Goal: Feedback & Contribution: Contribute content

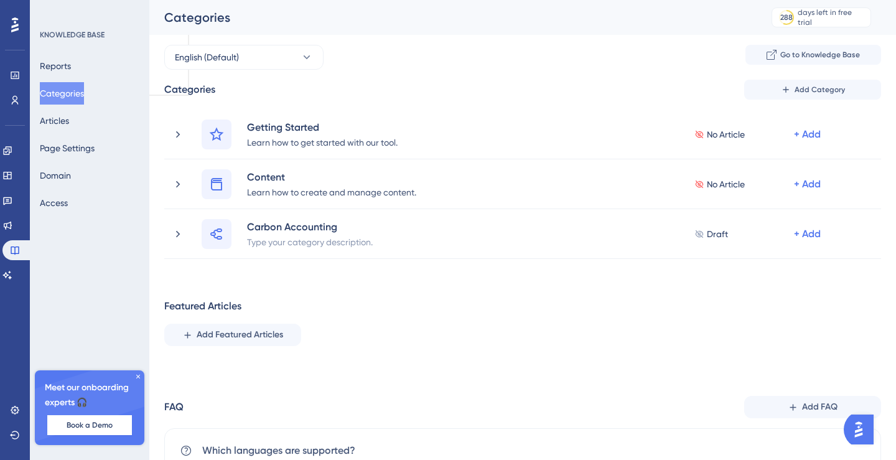
scroll to position [53, 0]
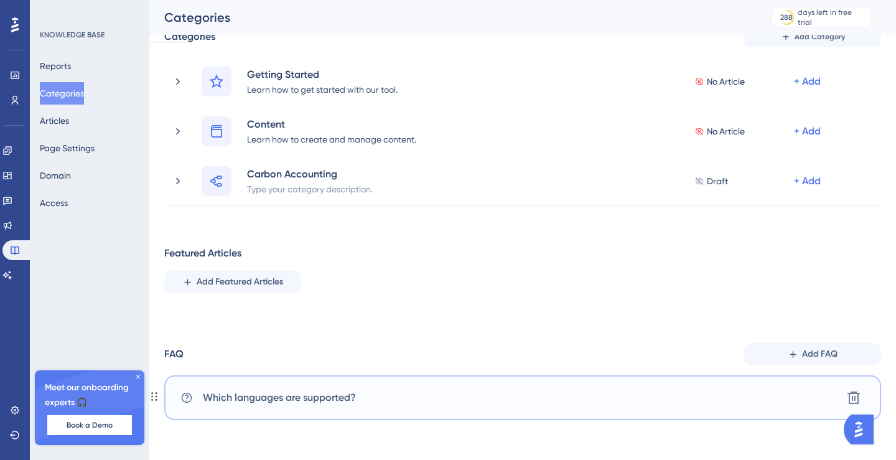
click at [327, 392] on span "Which languages are supported?" at bounding box center [279, 397] width 153 height 15
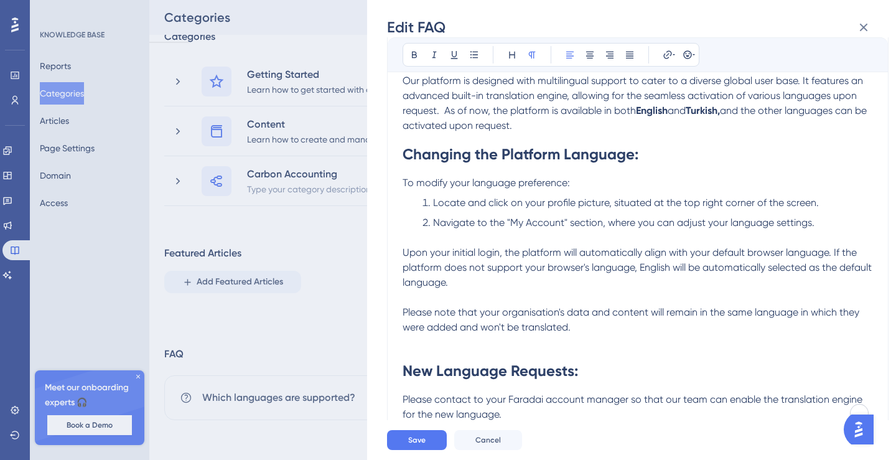
scroll to position [0, 0]
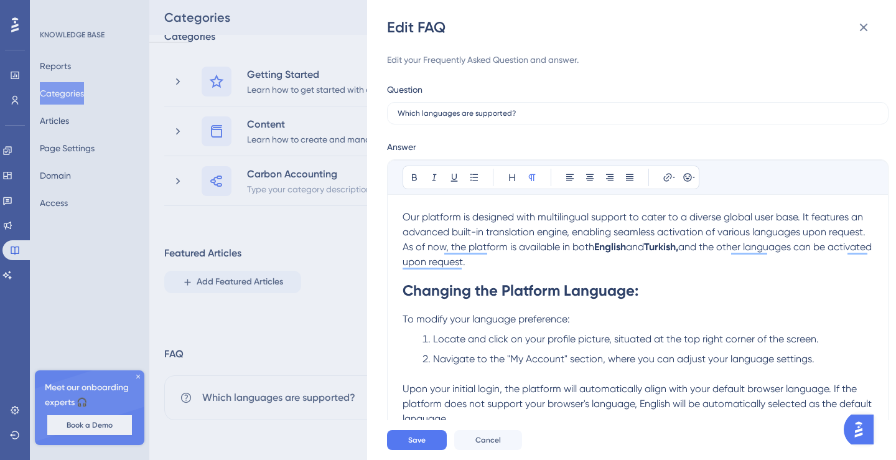
click at [548, 262] on p "Our platform is designed with multilingual support to cater to a diverse global…" at bounding box center [638, 240] width 471 height 60
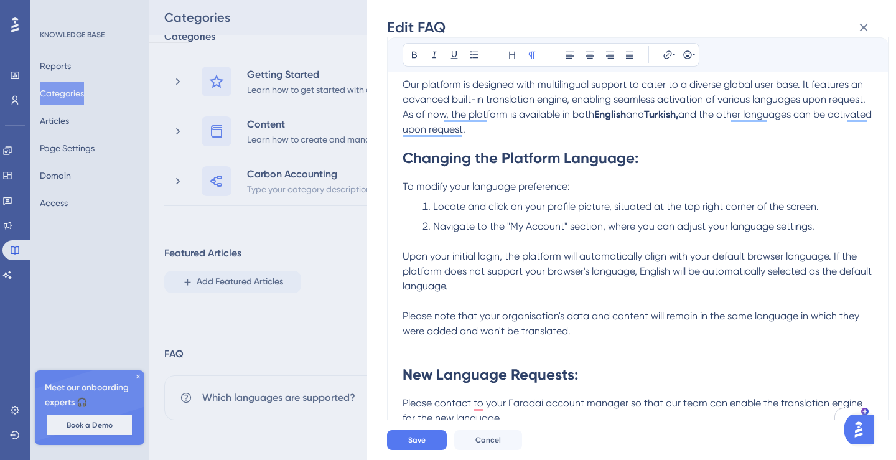
scroll to position [154, 0]
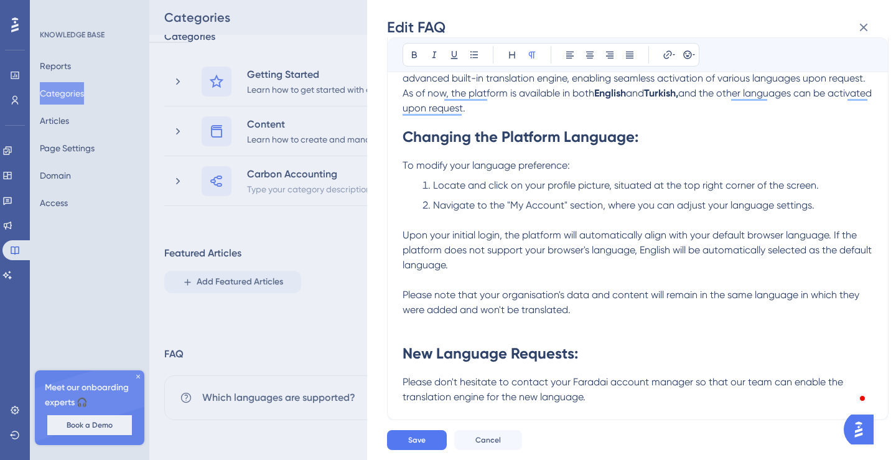
click at [607, 397] on p "Please don't hesitate to contact your Faradai account manager so that our team …" at bounding box center [638, 390] width 471 height 30
click at [415, 439] on span "Save" at bounding box center [416, 440] width 17 height 10
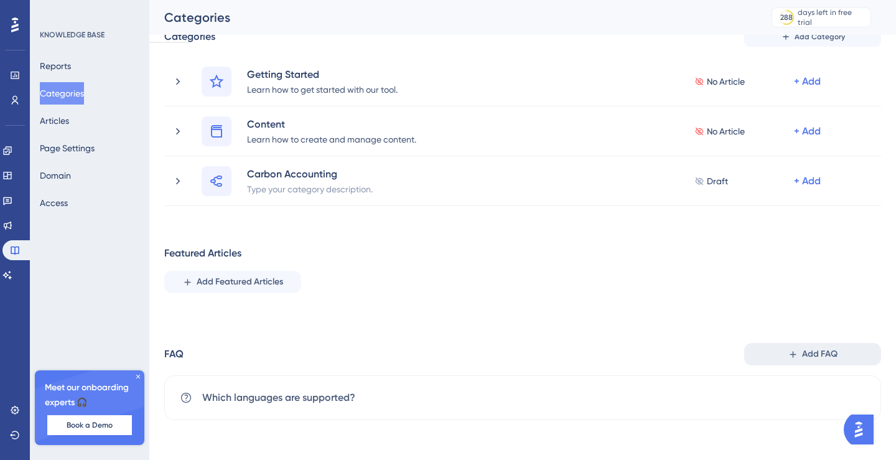
click at [818, 349] on span "Add FAQ" at bounding box center [819, 354] width 35 height 15
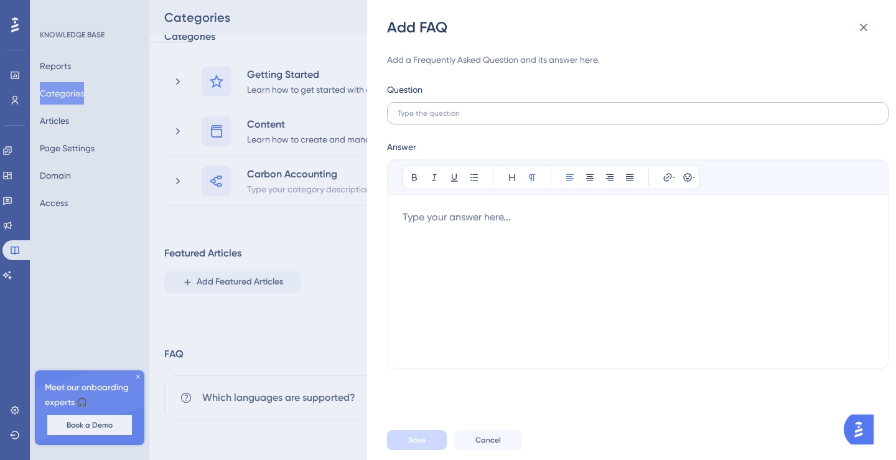
click at [491, 119] on label at bounding box center [638, 113] width 502 height 22
click at [491, 118] on input "text" at bounding box center [638, 113] width 481 height 9
paste input "Which global emission factor databases are used in the software, and what are t…"
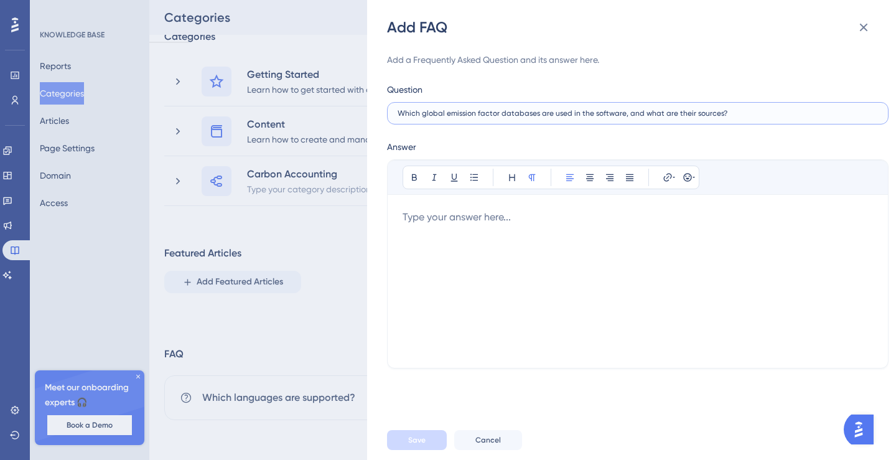
type input "Which global emission factor databases are used in the software, and what are t…"
click at [674, 135] on div "Add a Frequently Asked Question and its answer here. Question Which global emis…" at bounding box center [638, 210] width 502 height 316
click at [494, 220] on div at bounding box center [638, 281] width 471 height 143
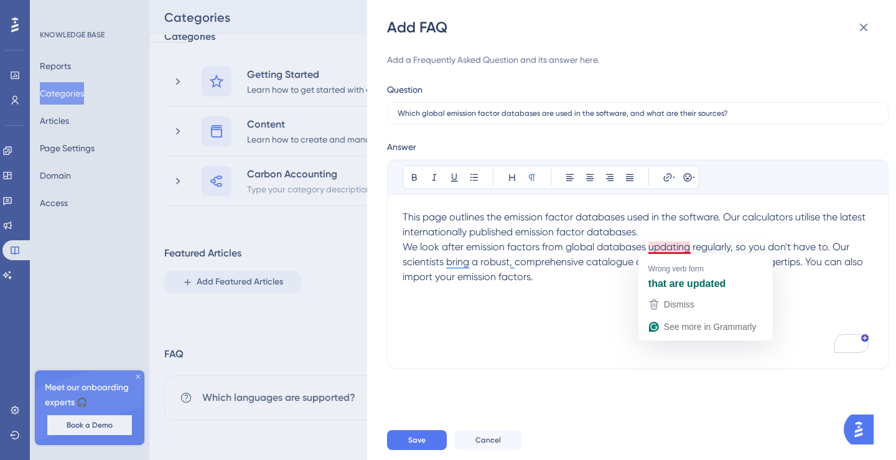
click at [576, 308] on div "This page outlines the emission factor databases used in the software. Our calc…" at bounding box center [638, 281] width 471 height 143
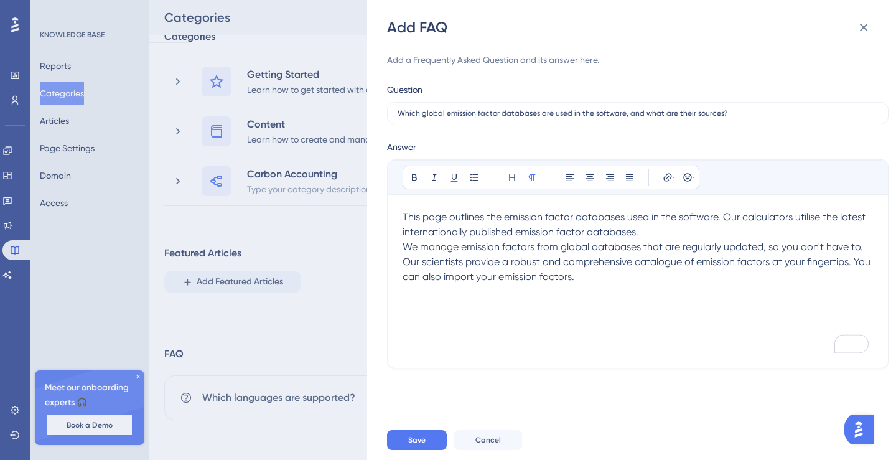
click at [682, 231] on p "This page outlines the emission factor databases used in the software. Our calc…" at bounding box center [638, 225] width 471 height 30
click at [515, 296] on div "This page outlines the emission factor databases used in the software. Our calc…" at bounding box center [638, 281] width 471 height 143
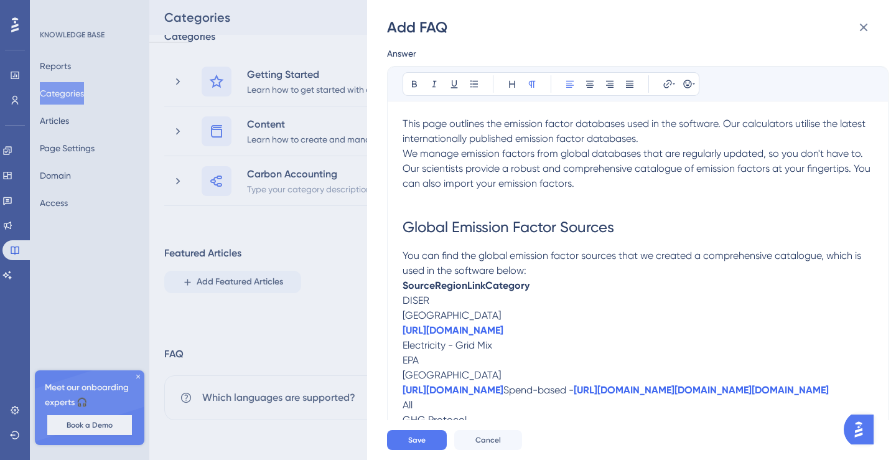
scroll to position [0, 0]
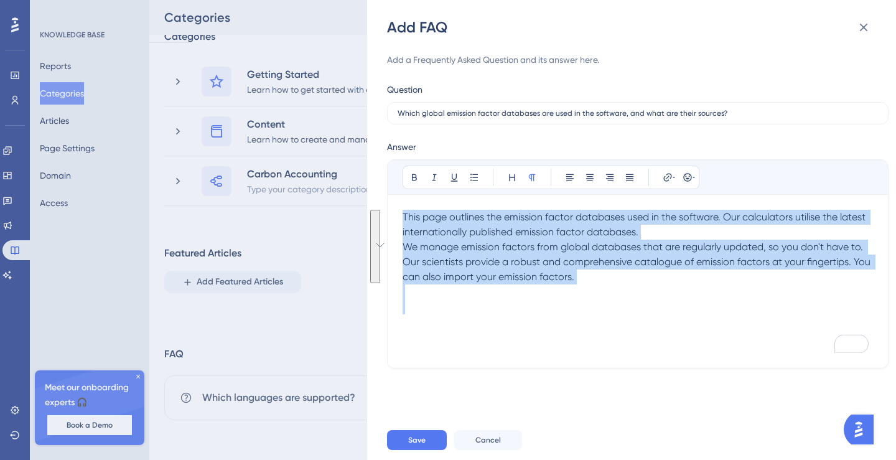
drag, startPoint x: 565, startPoint y: 301, endPoint x: 385, endPoint y: 204, distance: 204.1
click at [385, 204] on div "Add FAQ Add a Frequently Asked Question and its answer here. Question Which glo…" at bounding box center [631, 230] width 529 height 460
click at [494, 436] on span "Cancel" at bounding box center [489, 440] width 26 height 10
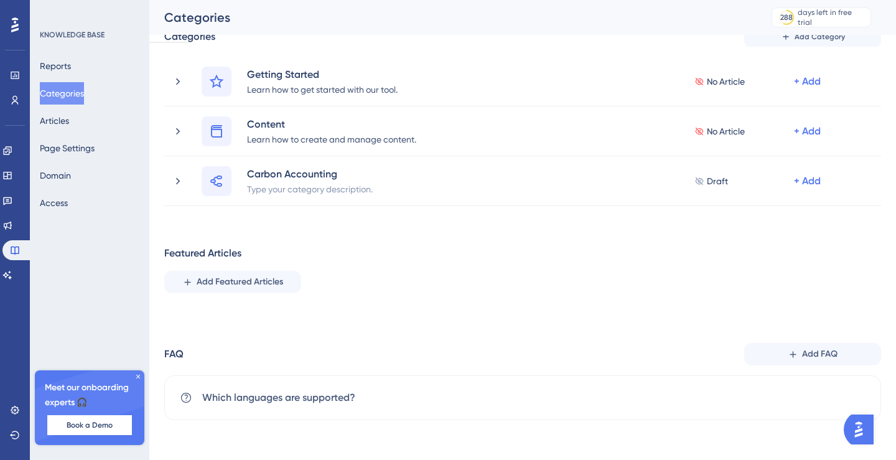
click at [548, 362] on div "FAQ Add FAQ" at bounding box center [522, 354] width 717 height 22
click at [401, 280] on div "Featured Articles Add Featured Articles" at bounding box center [522, 269] width 717 height 47
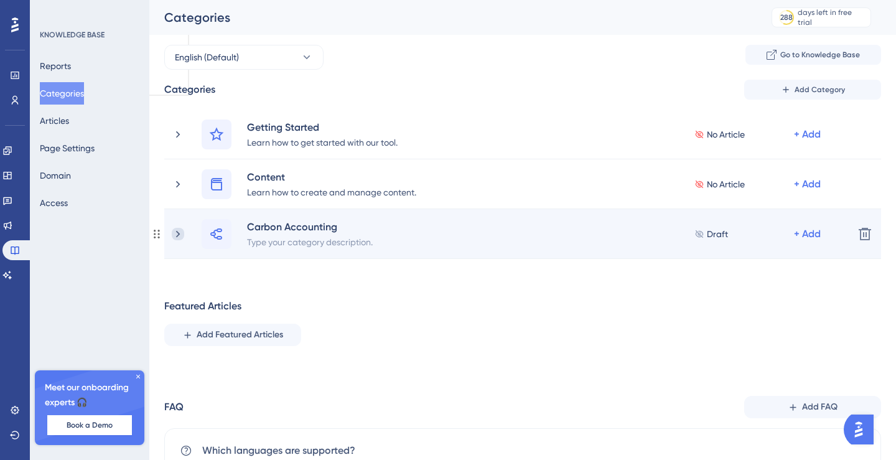
click at [176, 234] on icon at bounding box center [178, 234] width 12 height 12
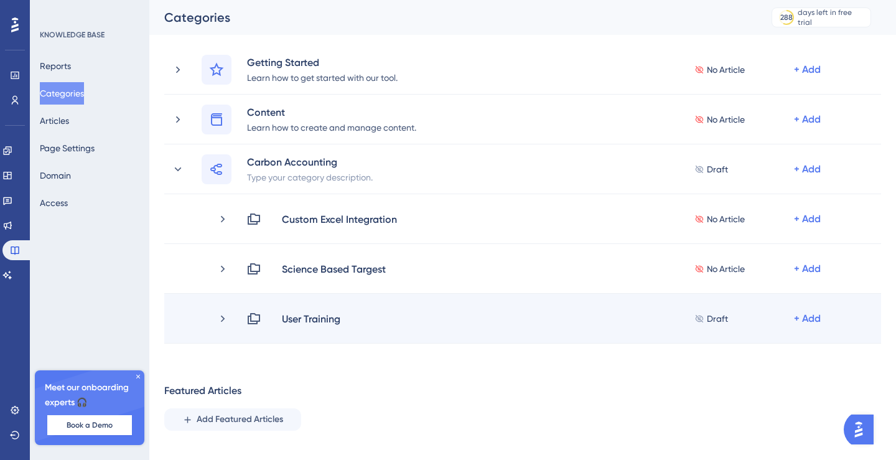
scroll to position [70, 0]
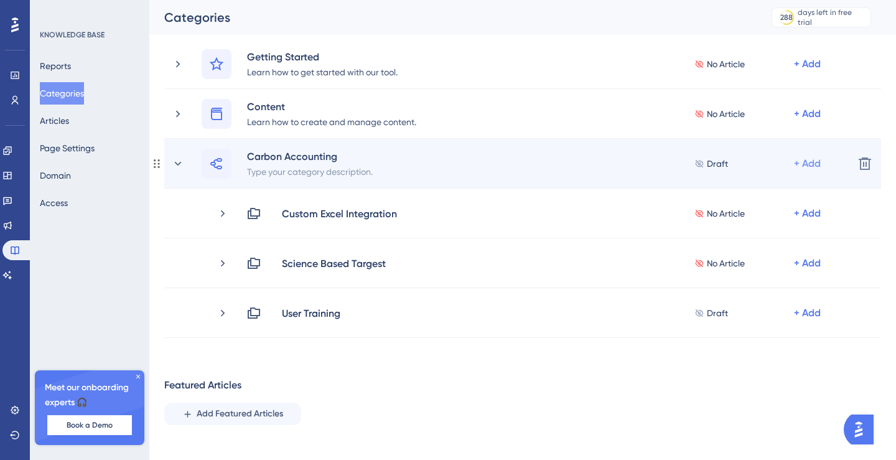
click at [807, 162] on div "+ Add" at bounding box center [807, 163] width 27 height 15
click at [755, 194] on span "Add a Subcategory" at bounding box center [754, 196] width 78 height 15
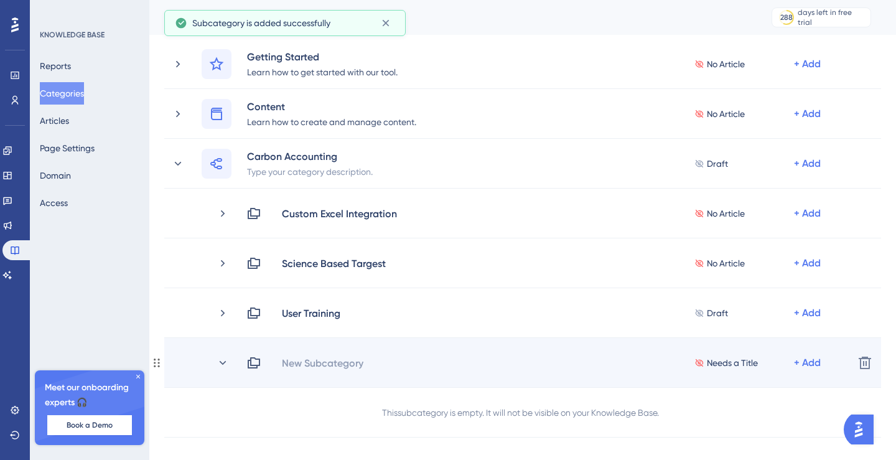
click at [314, 354] on div "New Subcategory Needs a Title + Add Delete" at bounding box center [522, 363] width 717 height 50
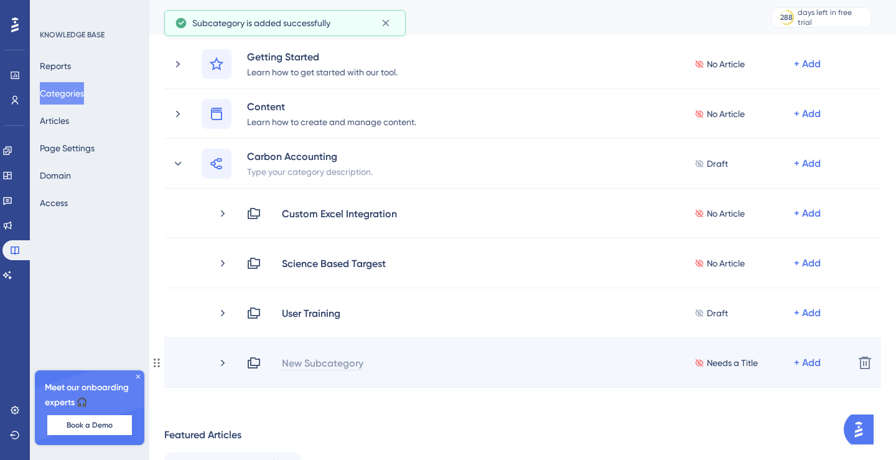
click at [296, 363] on div "New Subcategory" at bounding box center [322, 362] width 83 height 15
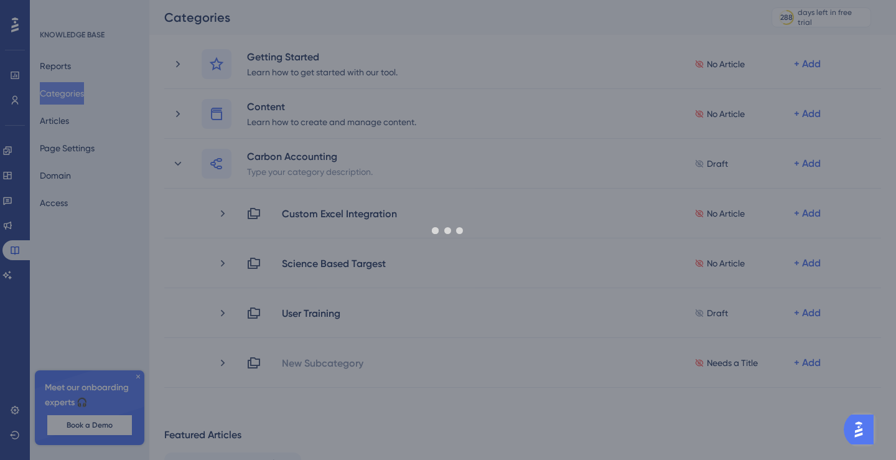
click at [328, 419] on div "Performance Users Engagement Widgets Feedback Product Updates Knowledge Base AI…" at bounding box center [522, 297] width 747 height 647
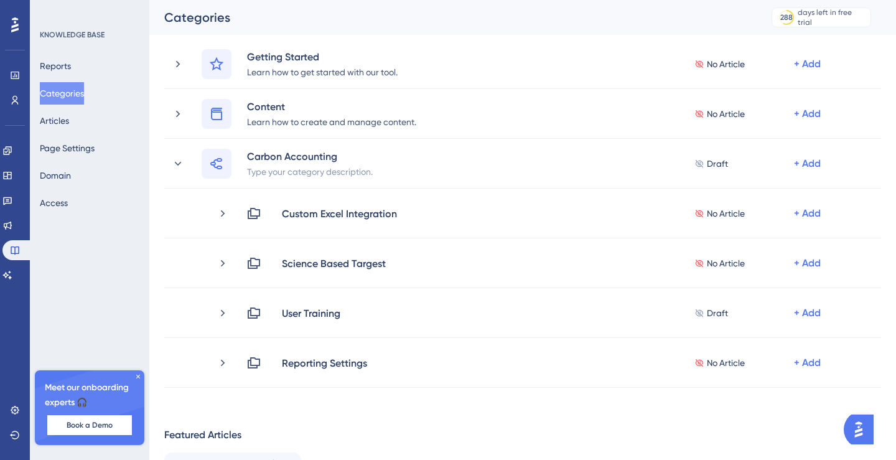
scroll to position [252, 0]
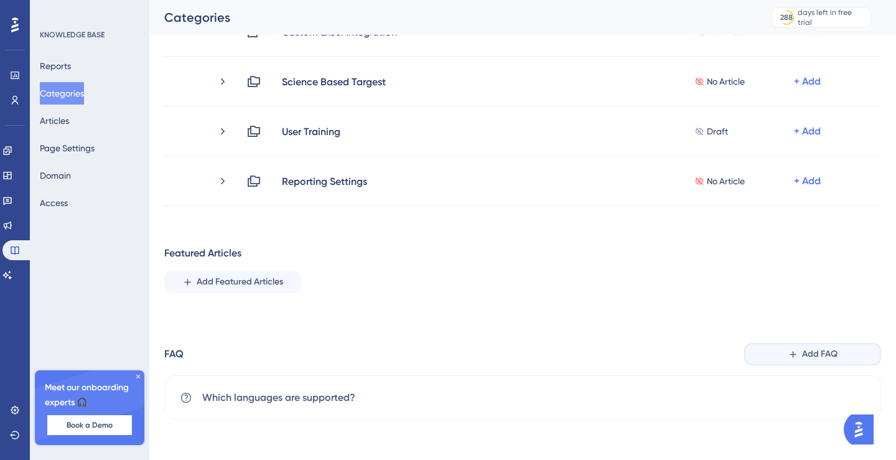
click at [827, 359] on span "Add FAQ" at bounding box center [819, 354] width 35 height 15
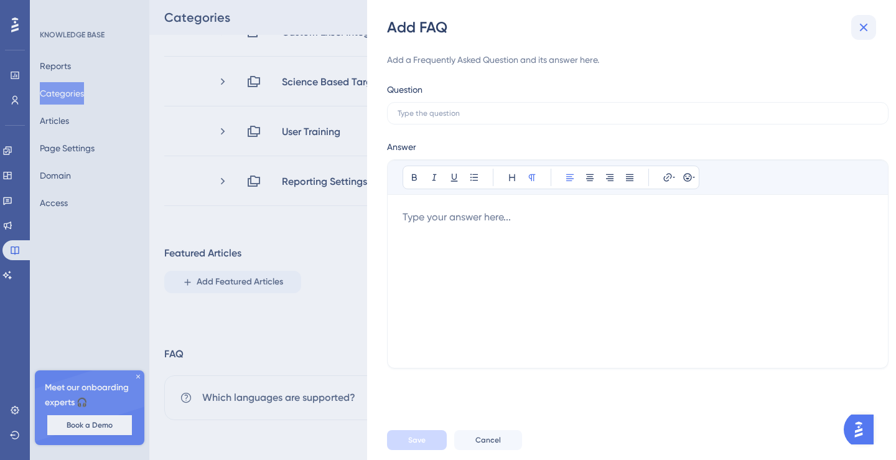
click at [856, 26] on button at bounding box center [864, 27] width 25 height 25
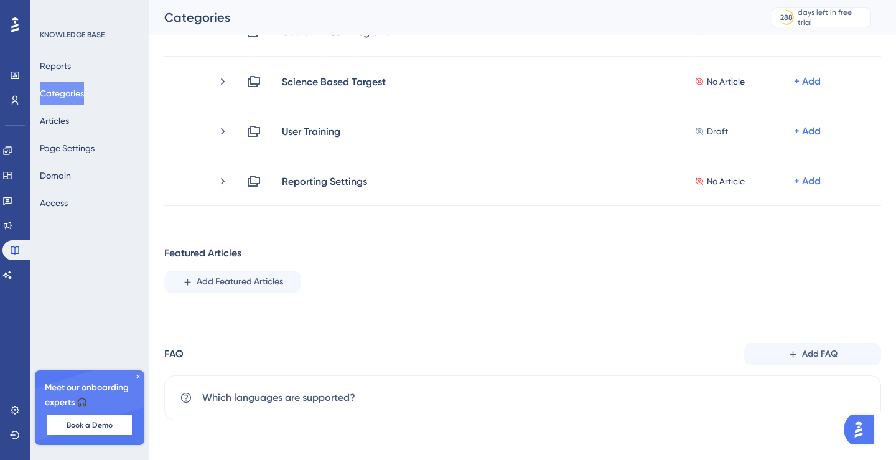
click at [219, 250] on div "Featured Articles" at bounding box center [202, 253] width 77 height 15
copy div "Featured Articles Add Featured Articles"
click at [405, 300] on div "Featured Articles Add Featured Articles" at bounding box center [522, 274] width 717 height 57
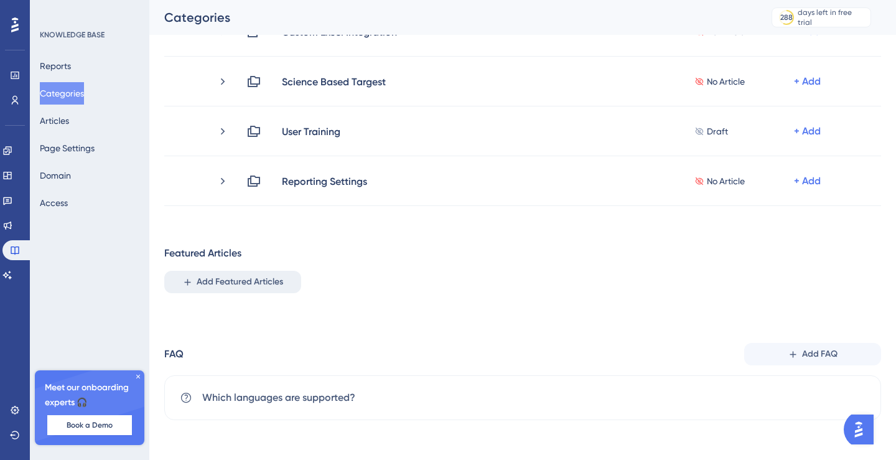
click at [248, 279] on span "Add Featured Articles" at bounding box center [240, 282] width 87 height 15
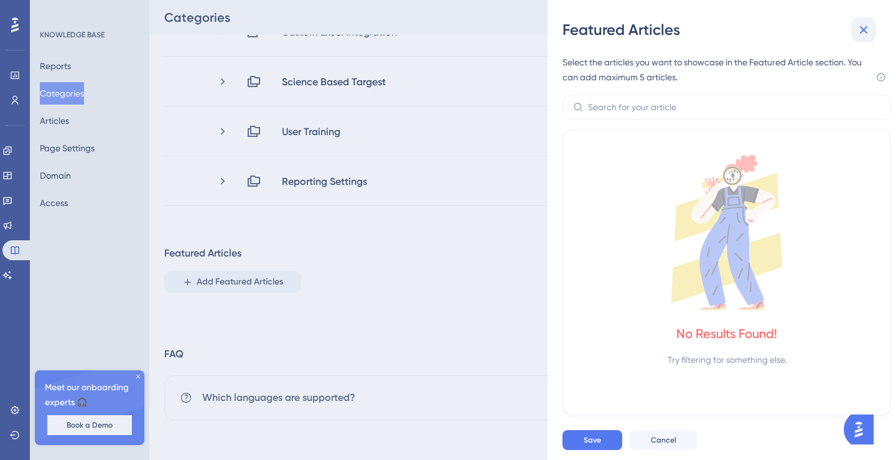
click at [867, 29] on icon at bounding box center [864, 29] width 15 height 15
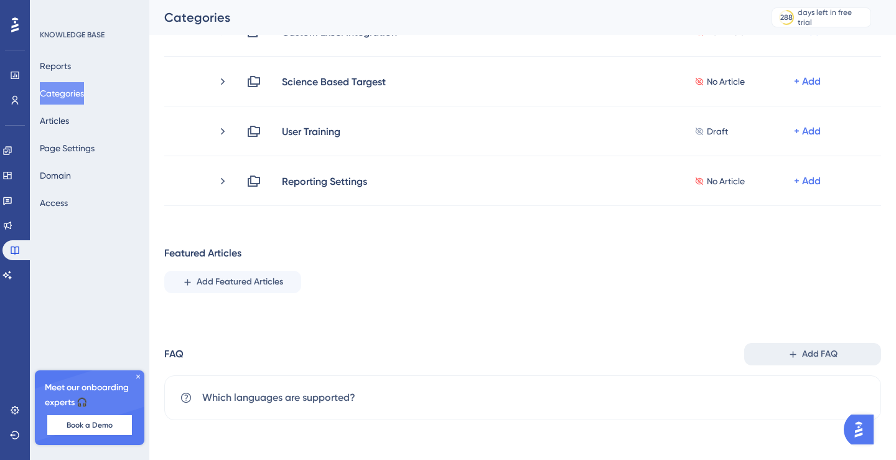
click at [772, 359] on button "Add FAQ" at bounding box center [812, 354] width 137 height 22
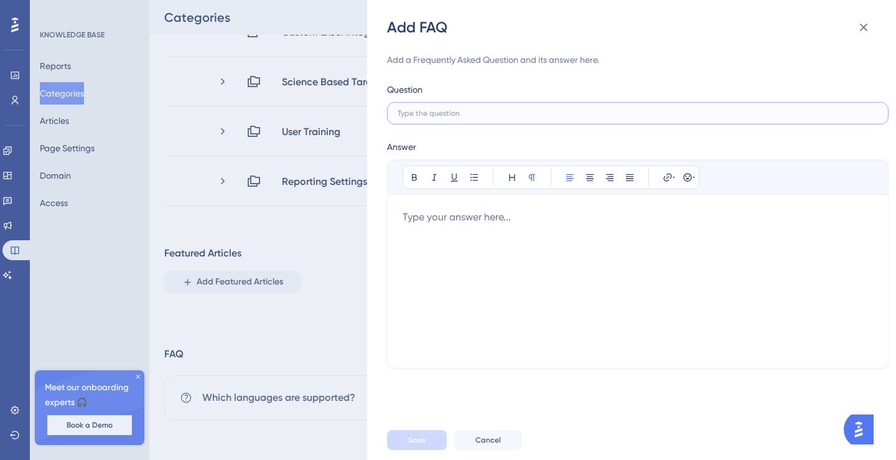
click at [468, 113] on input "text" at bounding box center [638, 113] width 481 height 9
click at [563, 102] on label at bounding box center [638, 113] width 502 height 22
click at [563, 109] on input "text" at bounding box center [638, 113] width 481 height 9
paste input "How can you report any problems encountered on the platform to us?"
type input "How can you report any problems encountered on the platform to us?"
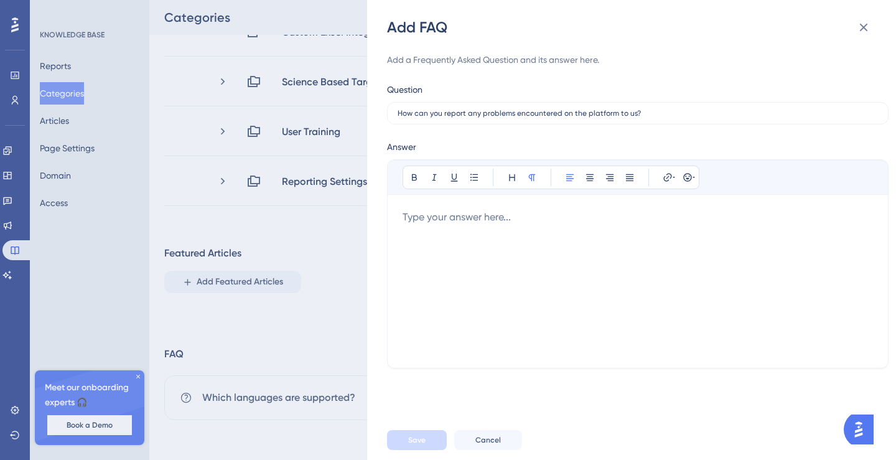
click at [499, 230] on div at bounding box center [638, 281] width 471 height 143
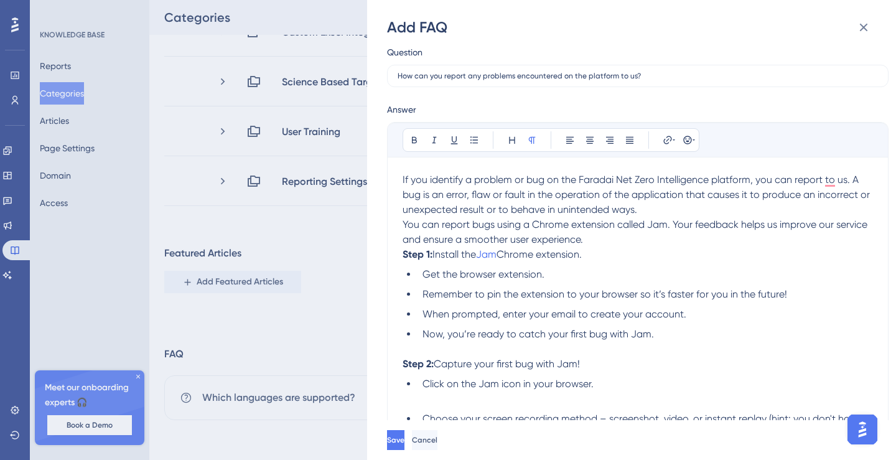
scroll to position [107, 0]
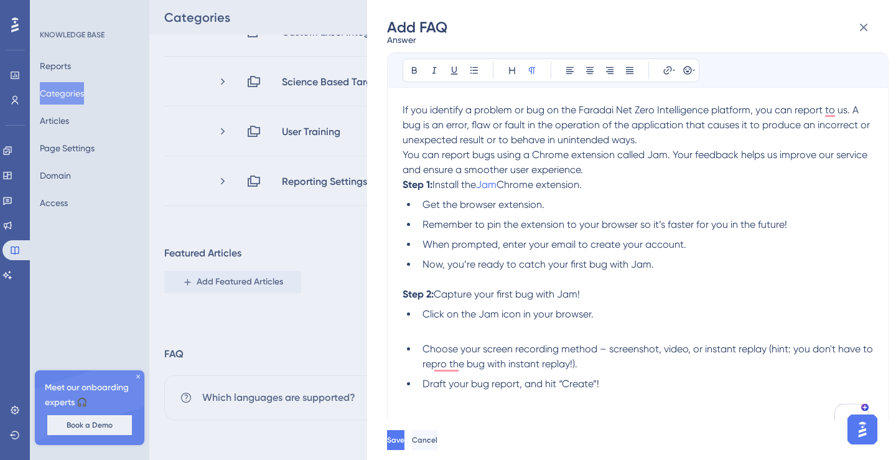
click at [447, 335] on p "To enrich screen reader interactions, please activate Accessibility in Grammarl…" at bounding box center [638, 329] width 471 height 15
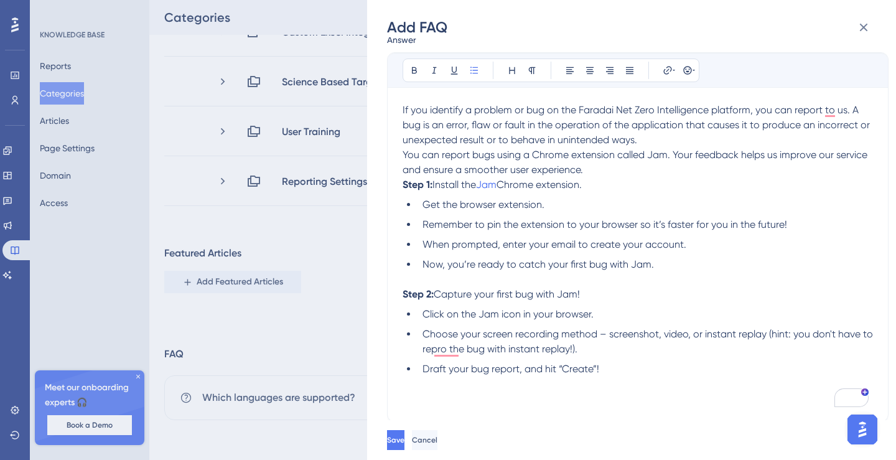
click at [441, 390] on p "To enrich screen reader interactions, please activate Accessibility in Grammarl…" at bounding box center [638, 384] width 471 height 15
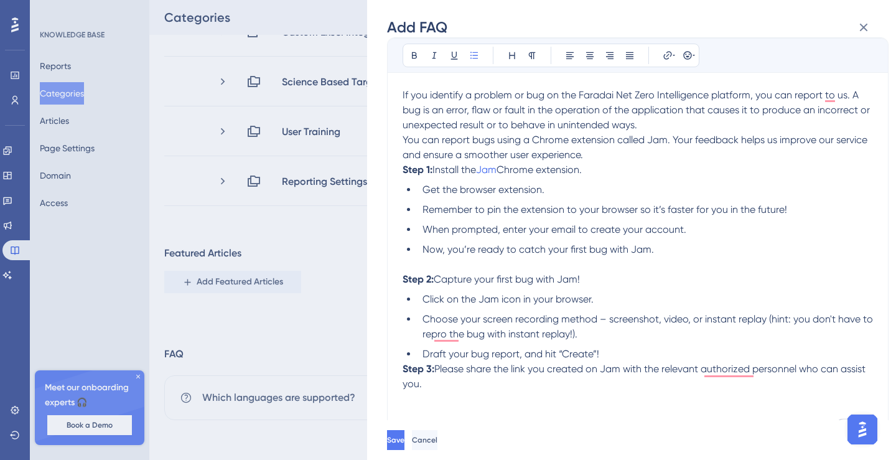
click at [615, 349] on li "Draft your bug report, and hit “Create”!" at bounding box center [646, 354] width 456 height 15
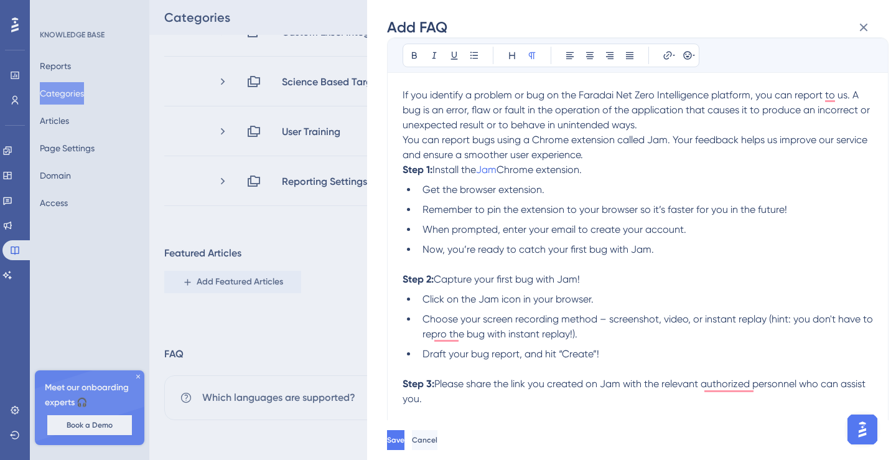
click at [426, 414] on p "To enrich screen reader interactions, please activate Accessibility in Grammarl…" at bounding box center [638, 413] width 471 height 15
click at [481, 397] on p "Step 3: Please share the link you created on Jam with the relevant authorized p…" at bounding box center [638, 392] width 471 height 30
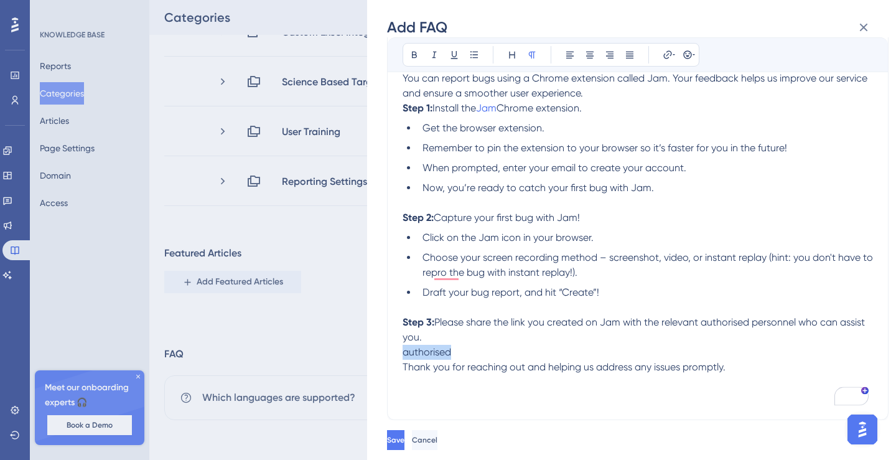
drag, startPoint x: 461, startPoint y: 354, endPoint x: 368, endPoint y: 353, distance: 92.8
click at [368, 353] on div "Add FAQ Add a Frequently Asked Question and its answer here. Question How can y…" at bounding box center [631, 230] width 529 height 460
click at [481, 388] on p "To enrich screen reader interactions, please activate Accessibility in Grammarl…" at bounding box center [638, 382] width 471 height 15
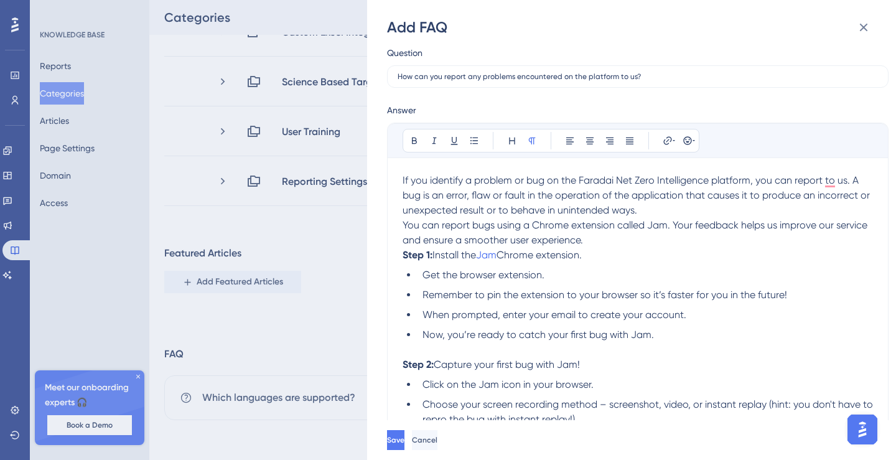
scroll to position [36, 0]
click at [492, 256] on span "Jam" at bounding box center [486, 256] width 21 height 12
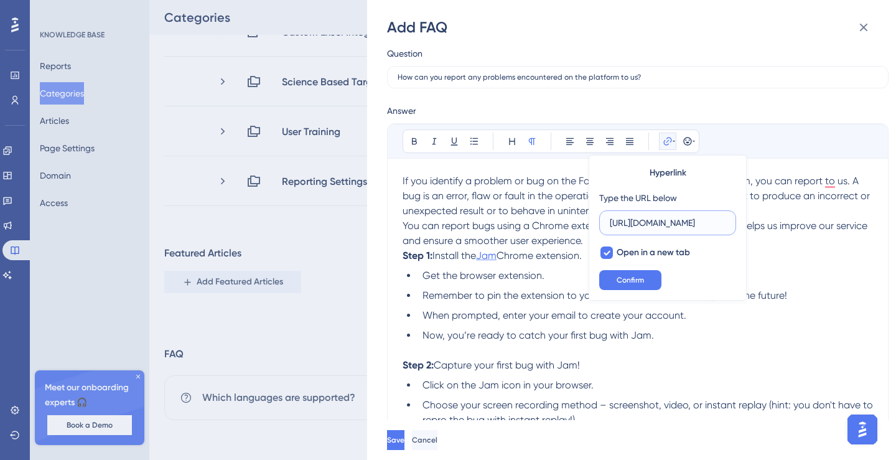
scroll to position [0, 229]
click at [702, 223] on input "https://chromewebstore.google.com/detail/jam/iohjgamcilhbgmhbnllfolmkmmekfmci" at bounding box center [668, 223] width 116 height 14
click at [693, 223] on input "https://chromewebstore.google.com/detail/jam/iohjgamcilhbgmhbnllfolmkmmekfmci" at bounding box center [668, 223] width 116 height 14
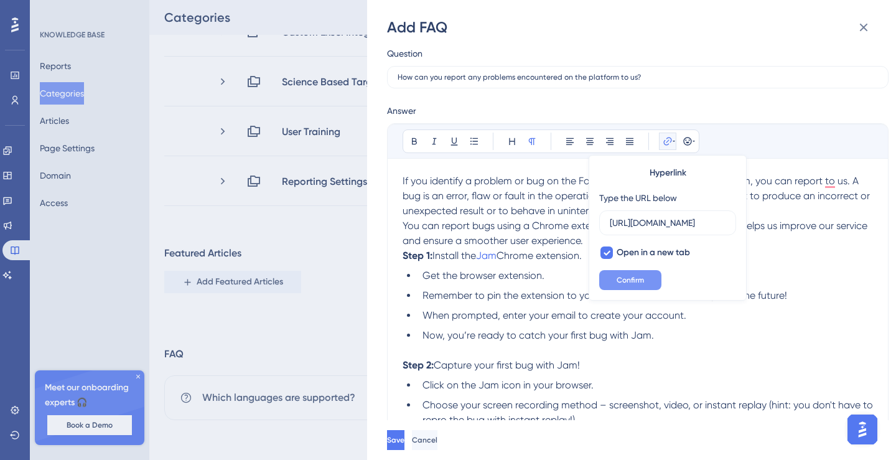
click at [631, 283] on span "Confirm" at bounding box center [630, 280] width 27 height 10
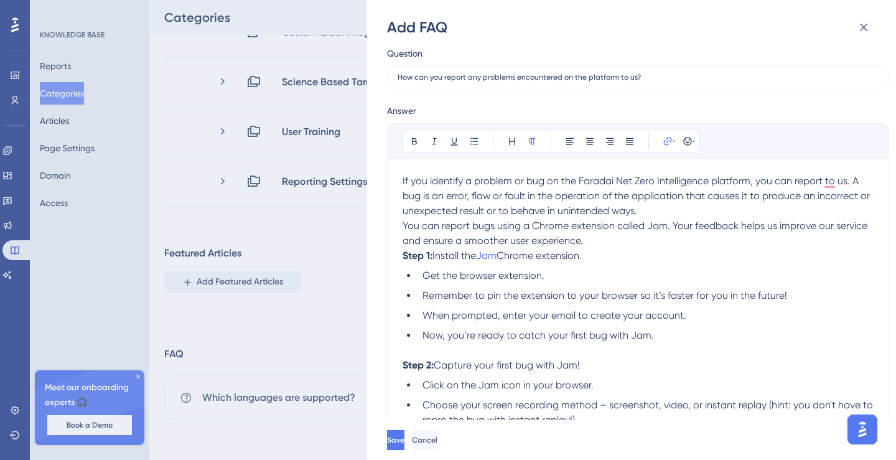
click at [603, 256] on p "Step 1: Install the Jam Chrome extension." at bounding box center [638, 255] width 471 height 15
click at [489, 254] on span "Jam" at bounding box center [486, 256] width 21 height 12
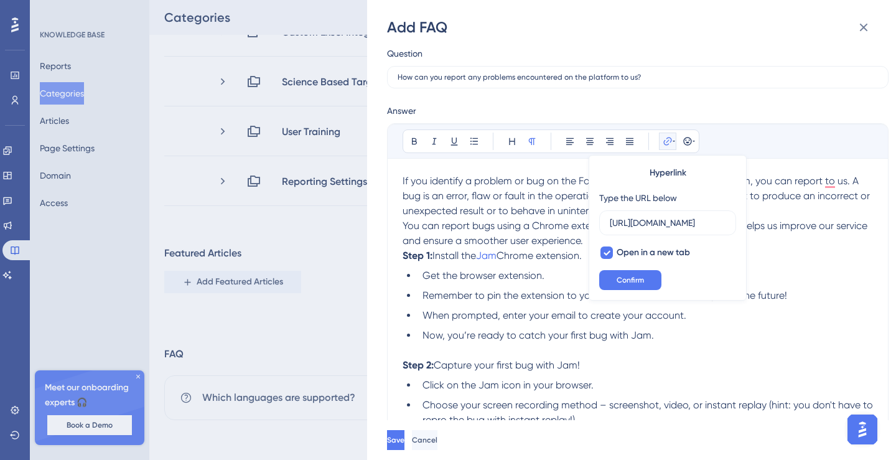
drag, startPoint x: 724, startPoint y: 223, endPoint x: 585, endPoint y: 223, distance: 139.4
click at [585, 223] on div "Bold Italic Underline Bullet Point Heading Normal Align Left Align Center Align…" at bounding box center [638, 330] width 471 height 413
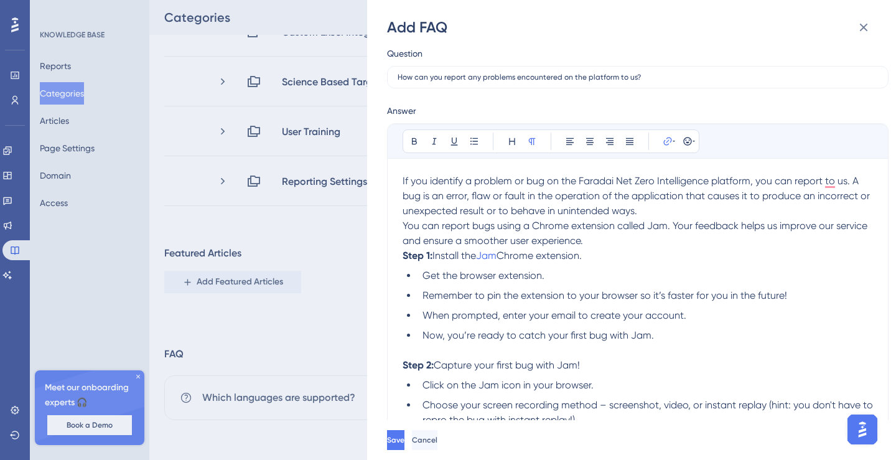
click at [732, 268] on li "Get the browser extension." at bounding box center [646, 275] width 456 height 15
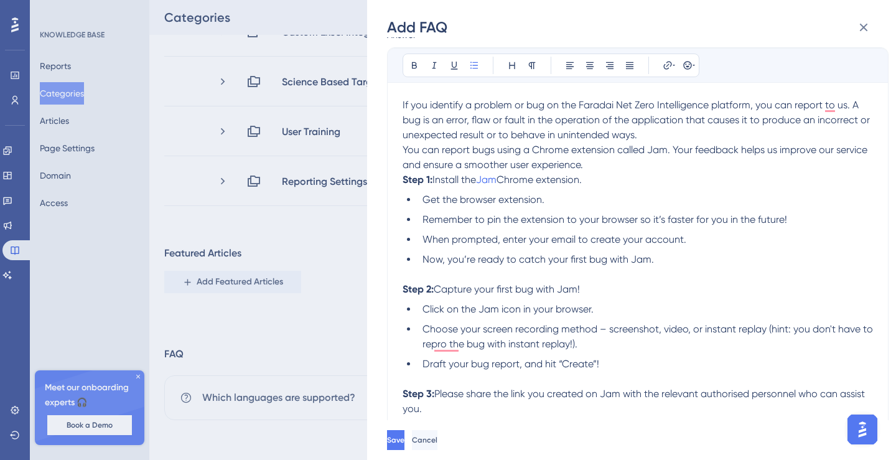
click at [615, 166] on p "You can report bugs using a Chrome extension called Jam. Your feedback helps us…" at bounding box center [638, 158] width 471 height 30
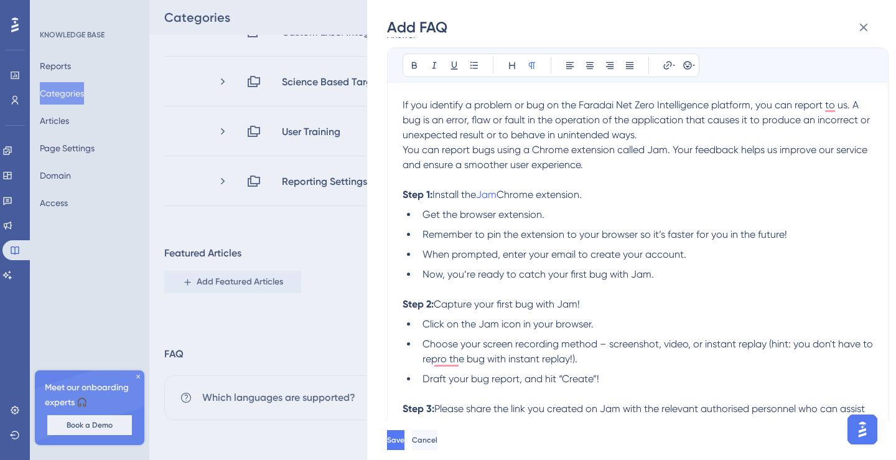
click at [683, 133] on p "If you identify a problem or bug on the Faradai Net Zero Intelligence platform,…" at bounding box center [638, 120] width 471 height 45
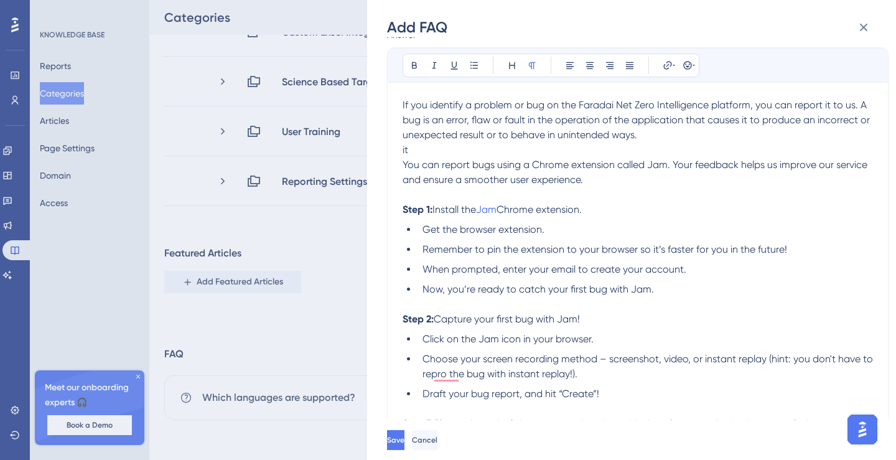
click at [425, 152] on p "it" at bounding box center [638, 150] width 471 height 15
click at [614, 181] on p "You can report bugs using a Chrome extension called Jam. Your feedback helps us…" at bounding box center [638, 172] width 471 height 30
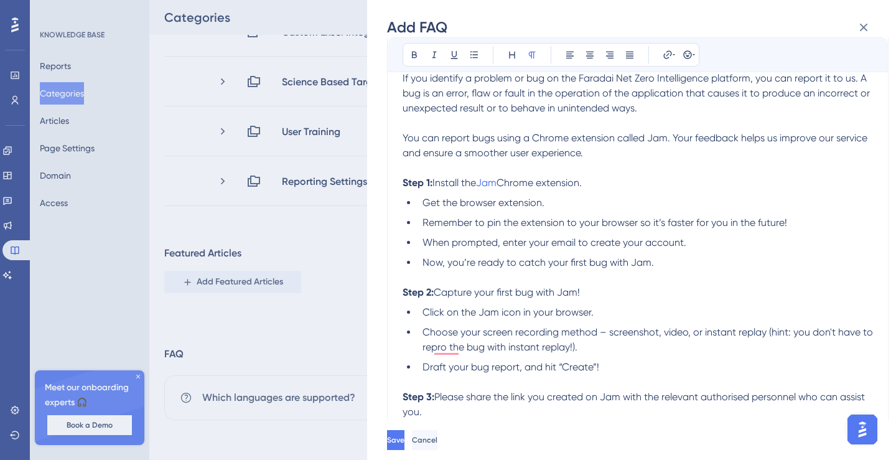
scroll to position [156, 0]
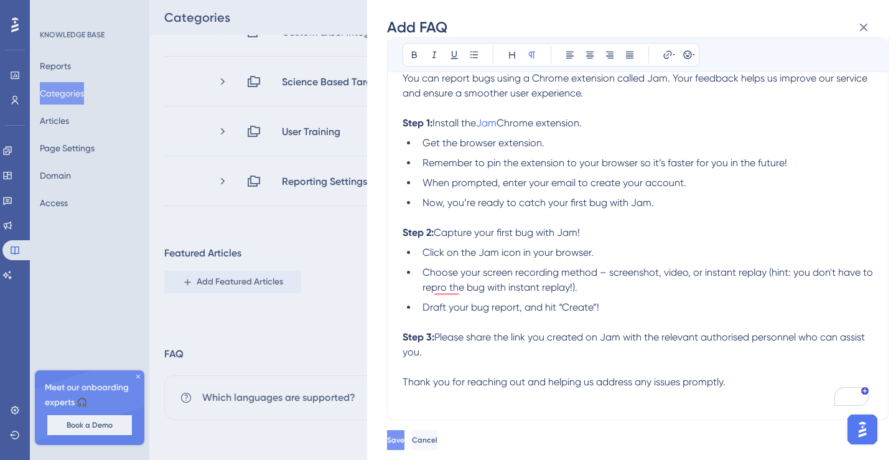
click at [405, 442] on span "Save" at bounding box center [395, 440] width 17 height 10
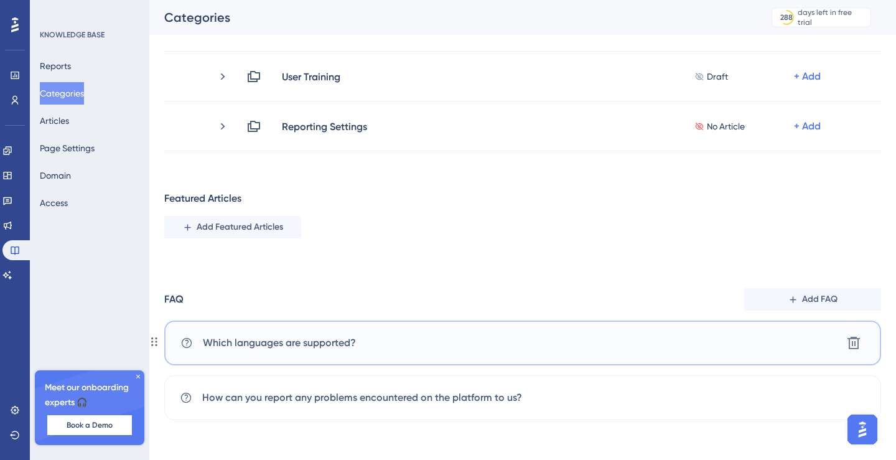
click at [519, 351] on div "Which languages are supported? Delete" at bounding box center [522, 343] width 717 height 45
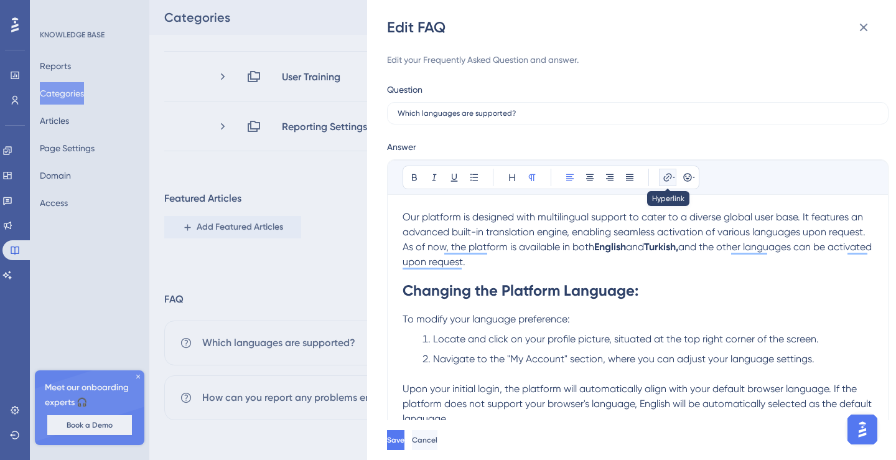
click at [665, 176] on icon at bounding box center [668, 177] width 10 height 10
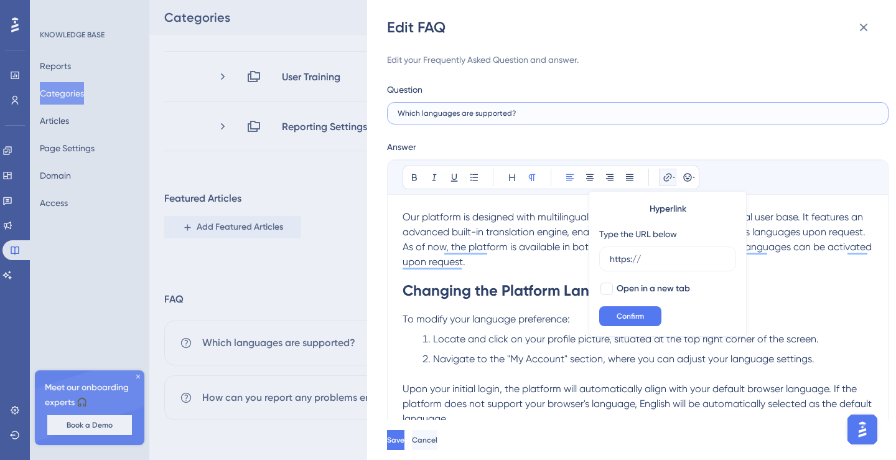
click at [782, 111] on input "Which languages are supported?" at bounding box center [638, 113] width 481 height 9
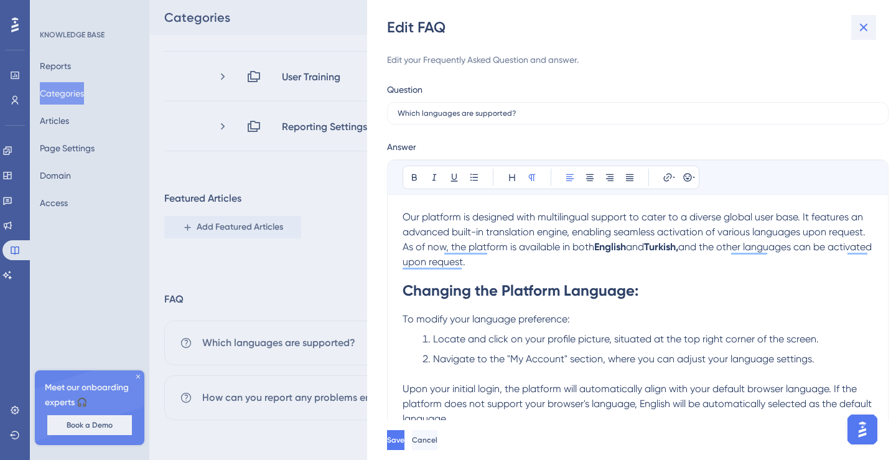
click at [872, 17] on button at bounding box center [864, 27] width 25 height 25
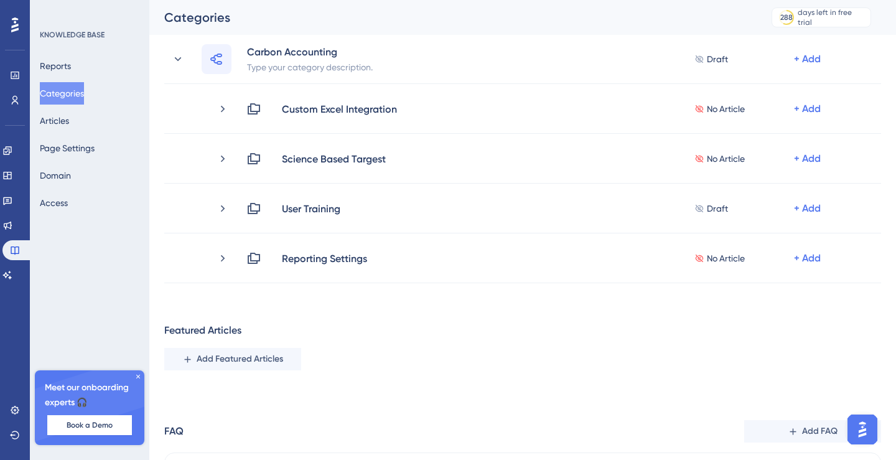
scroll to position [96, 0]
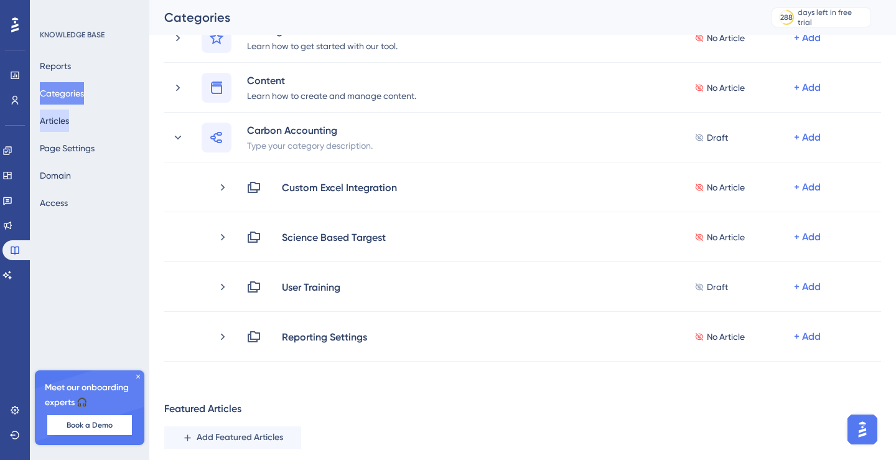
click at [65, 124] on button "Articles" at bounding box center [54, 121] width 29 height 22
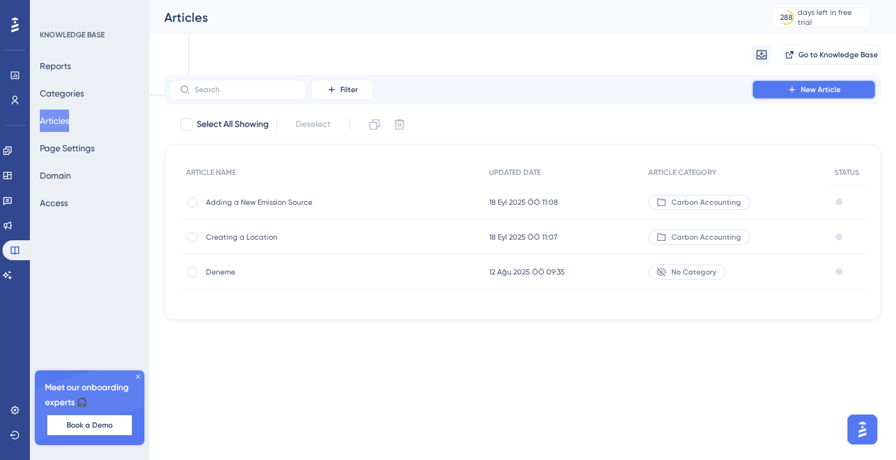
click at [794, 88] on icon at bounding box center [792, 90] width 10 height 10
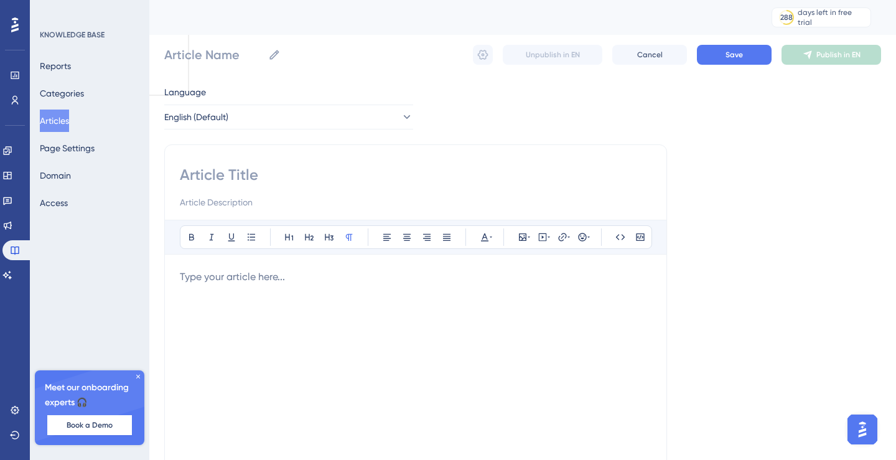
click at [260, 161] on div "Bold Italic Underline Bullet Point Heading 1 Heading 2 Heading 3 Normal Align L…" at bounding box center [415, 351] width 503 height 415
click at [252, 179] on input at bounding box center [416, 175] width 472 height 20
paste input "Faradai Net-Zero Intelligence - Carbon Accounting and ESG Data Platform"
type input "Faradai Net-Zero Intelligence - Carbon Accounting and ESG Data Platform"
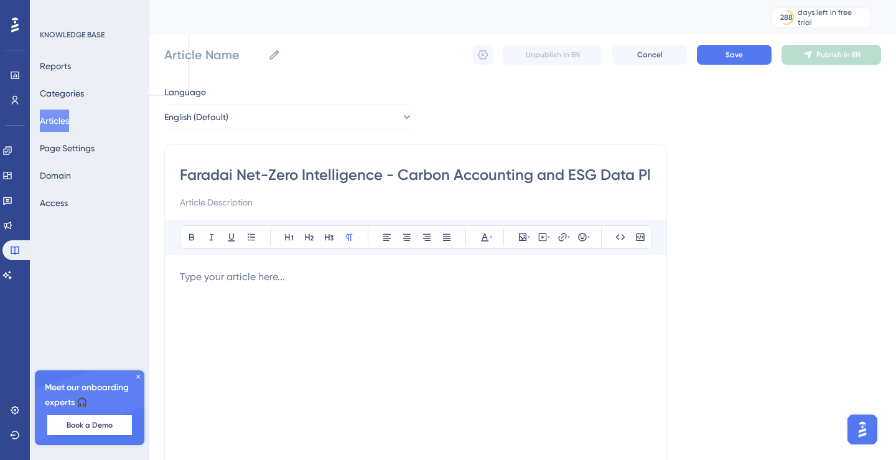
scroll to position [0, 44]
type input "Faradai Net-Zero Intelligence - Carbon Accounting and ESG Data Platform"
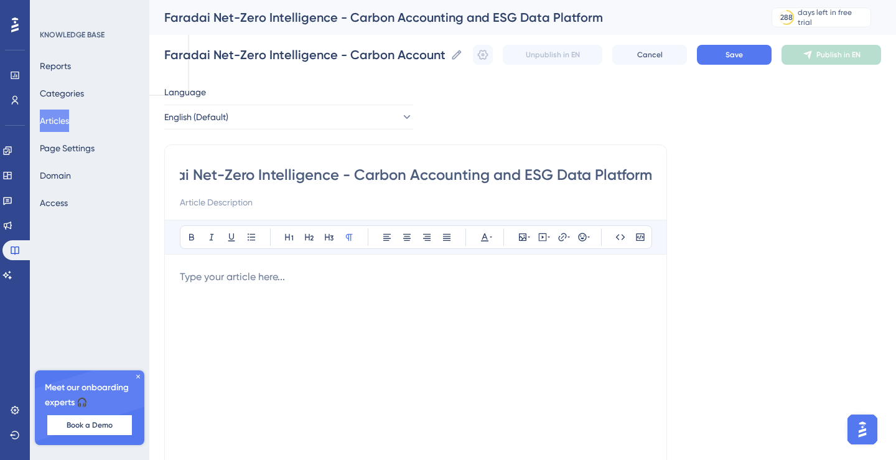
type input "Faradai Net-Zero Intelligence - Carbon Accounting and ESG Data Platform"
click at [327, 329] on div "To enrich screen reader interactions, please activate Accessibility in Grammarl…" at bounding box center [416, 407] width 472 height 274
click at [268, 279] on p "To enrich screen reader interactions, please activate Accessibility in Grammarl…" at bounding box center [416, 277] width 472 height 15
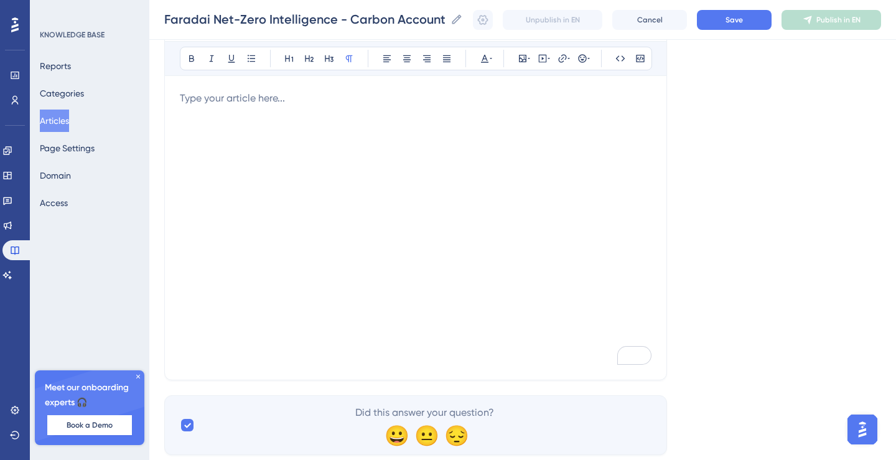
scroll to position [178, 0]
click at [260, 98] on p "To enrich screen reader interactions, please activate Accessibility in Grammarl…" at bounding box center [416, 94] width 472 height 15
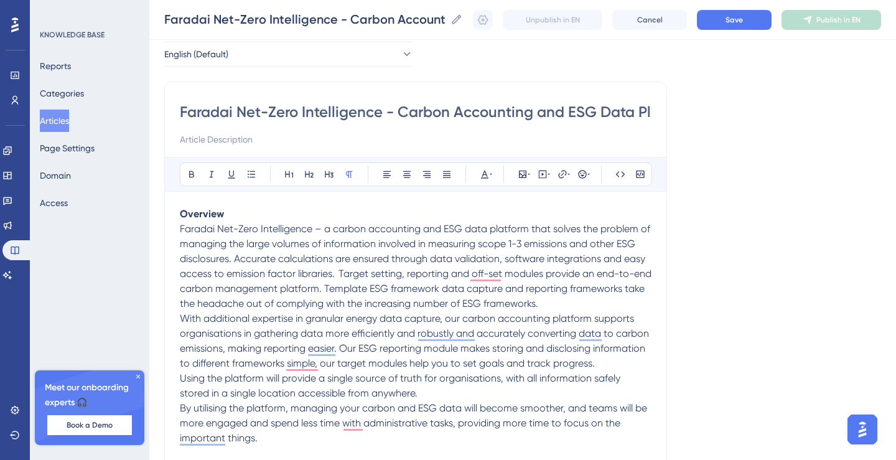
scroll to position [0, 0]
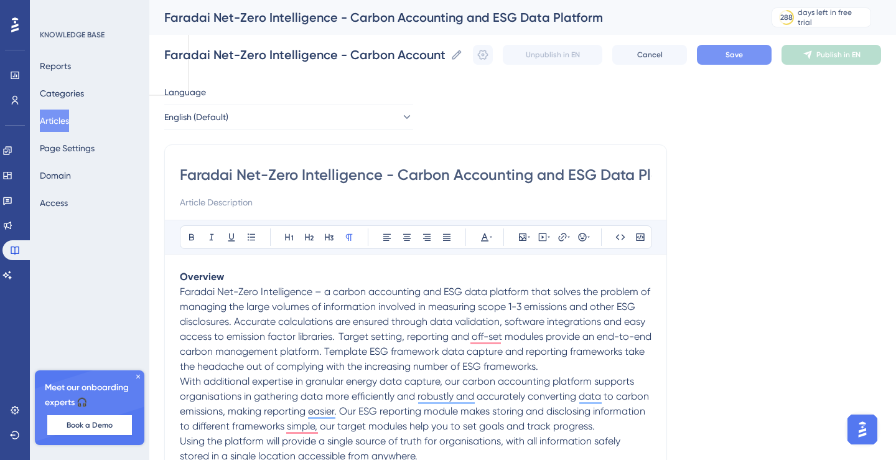
click at [739, 49] on button "Save" at bounding box center [734, 55] width 75 height 20
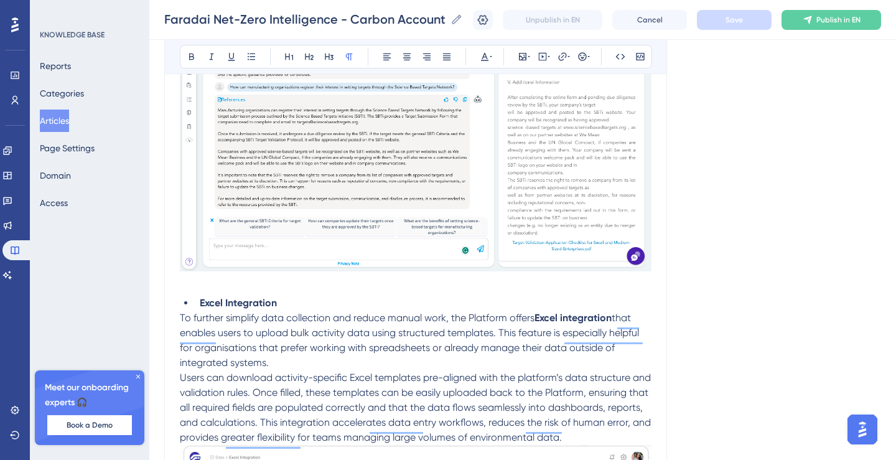
scroll to position [4214, 0]
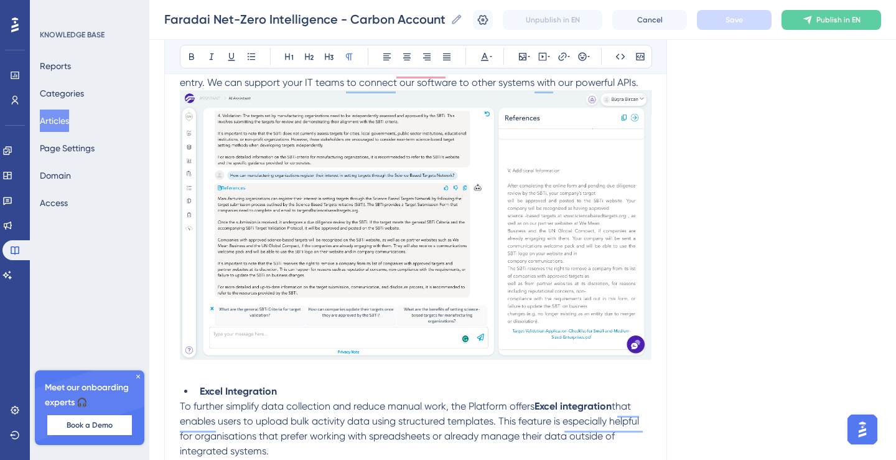
click at [68, 115] on button "Articles" at bounding box center [54, 121] width 29 height 22
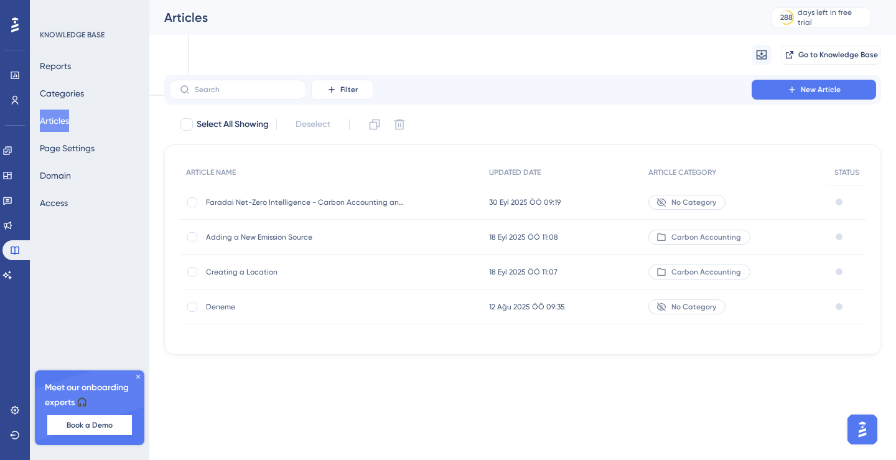
click at [418, 386] on div "Performance Users Engagement Widgets Feedback Product Updates Knowledge Base AI…" at bounding box center [448, 197] width 896 height 395
click at [254, 240] on span "Adding a New Emission Source" at bounding box center [305, 237] width 199 height 10
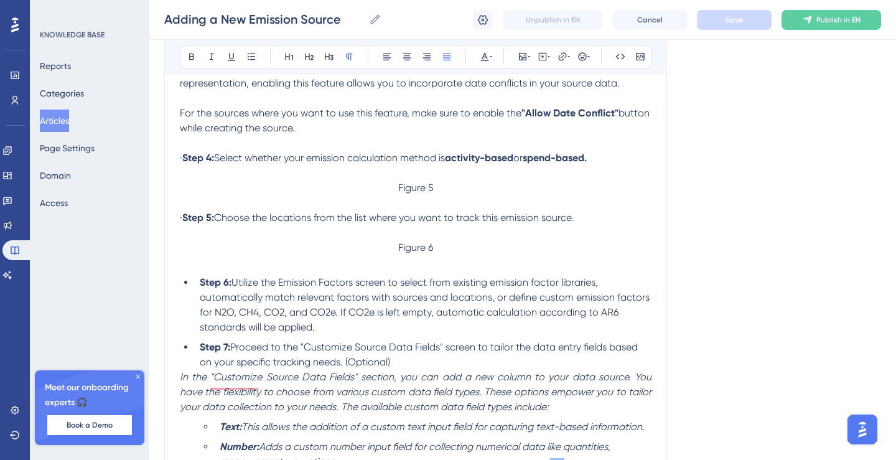
scroll to position [167, 0]
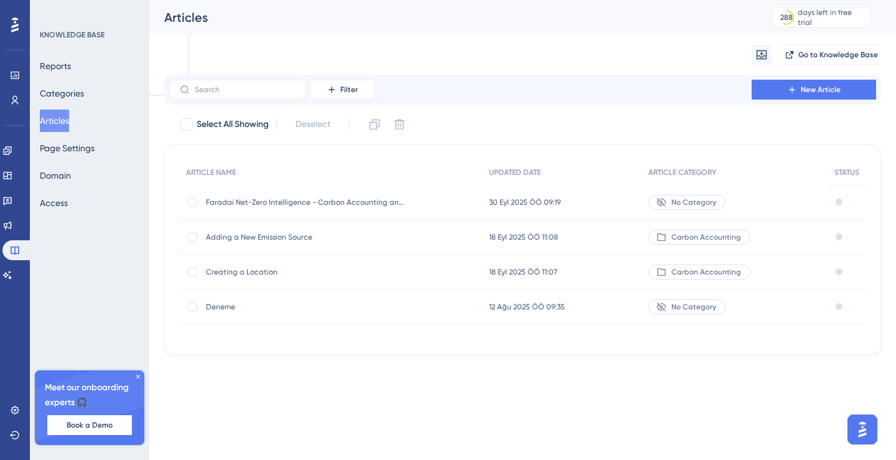
click at [552, 116] on div "Select All Showing Deselect" at bounding box center [530, 125] width 702 height 20
click at [800, 93] on button "New Article" at bounding box center [814, 90] width 124 height 20
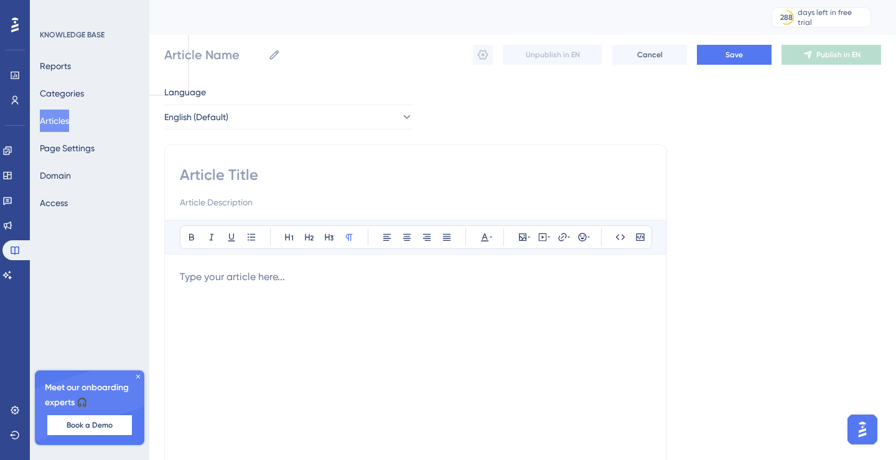
click at [241, 172] on input at bounding box center [416, 175] width 472 height 20
paste input "Integration capabilities"
type input "Integration capabilities"
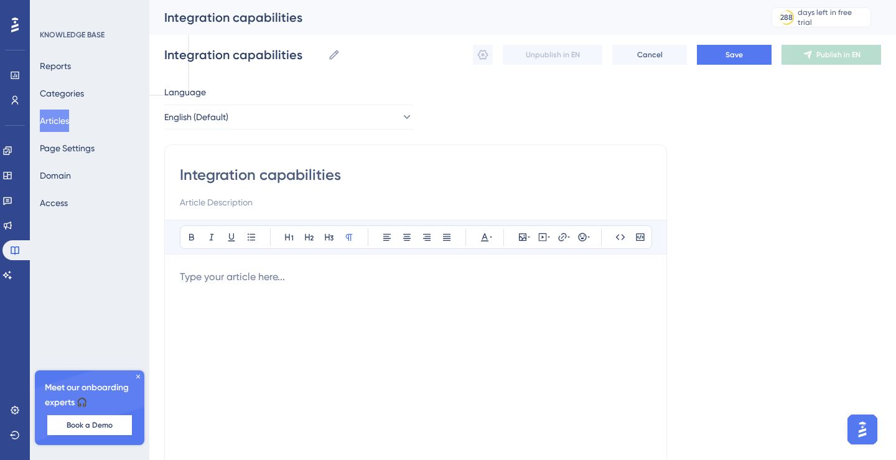
type input "Integration capabilities"
click at [331, 289] on div "To enrich screen reader interactions, please activate Accessibility in Grammarl…" at bounding box center [416, 407] width 472 height 274
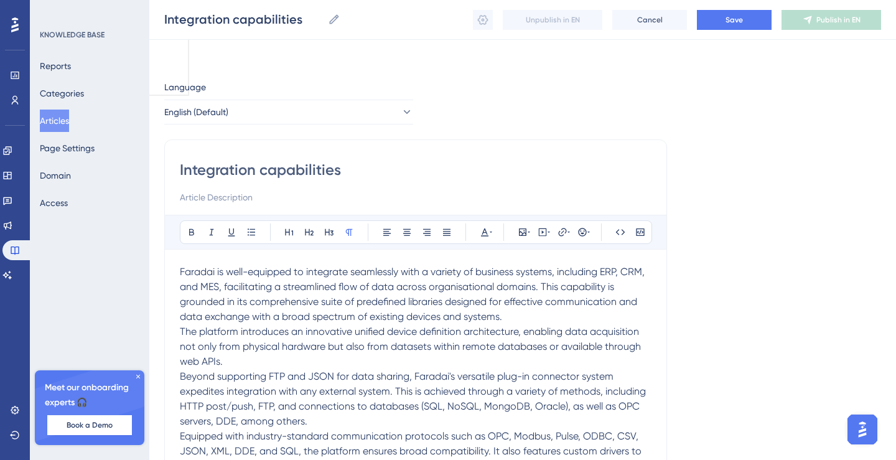
scroll to position [121, 0]
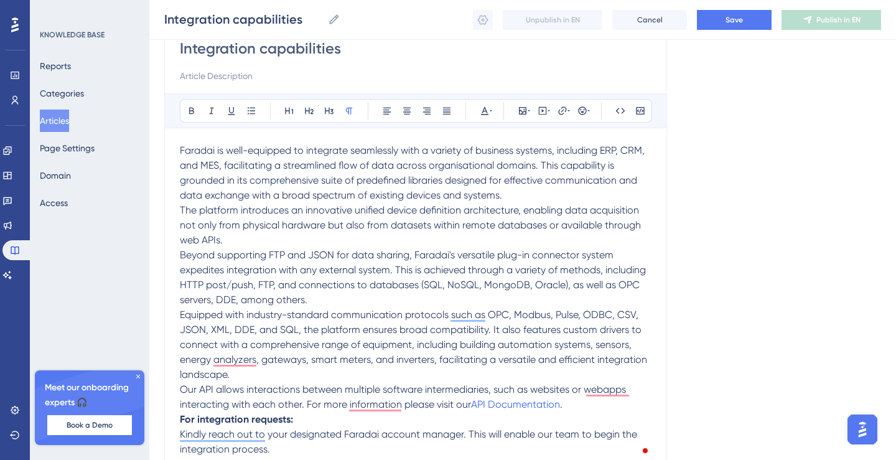
click at [527, 194] on p "Faradai is well-equipped to integrate seamlessly with a variety of business sys…" at bounding box center [416, 173] width 472 height 60
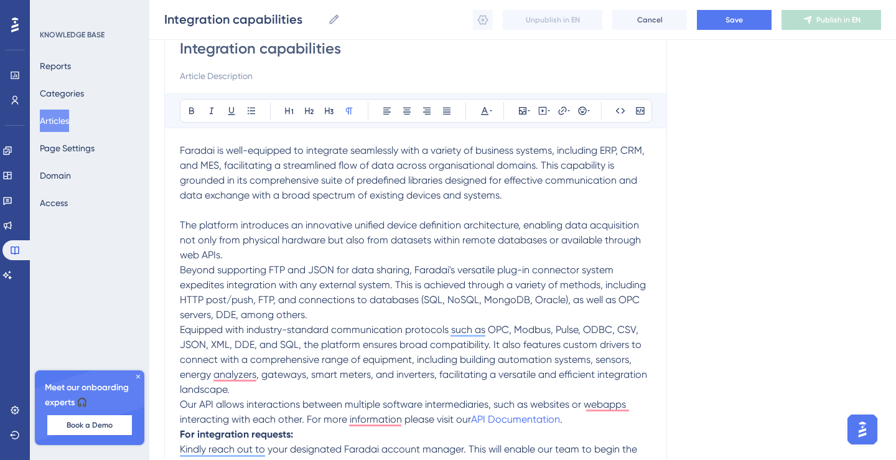
click at [263, 253] on p "The platform introduces an innovative unified device definition architecture, e…" at bounding box center [416, 240] width 472 height 45
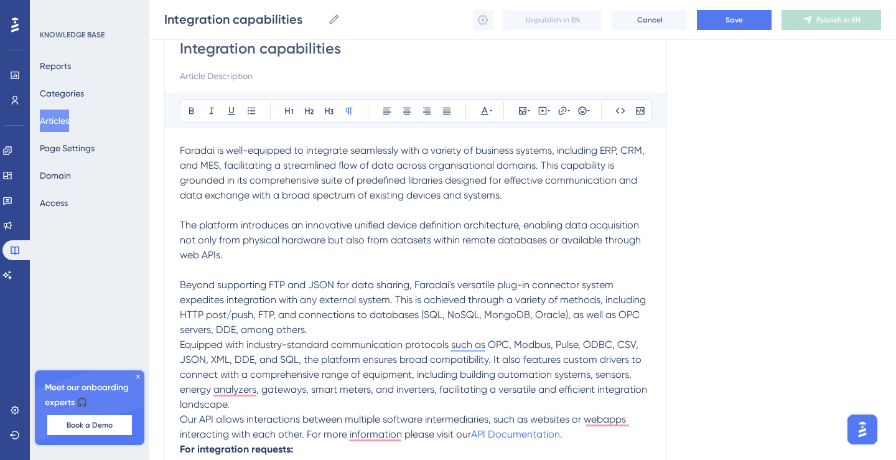
click at [316, 333] on p "Beyond supporting FTP and JSON for data sharing, Faradai's versatile plug-in co…" at bounding box center [416, 308] width 472 height 60
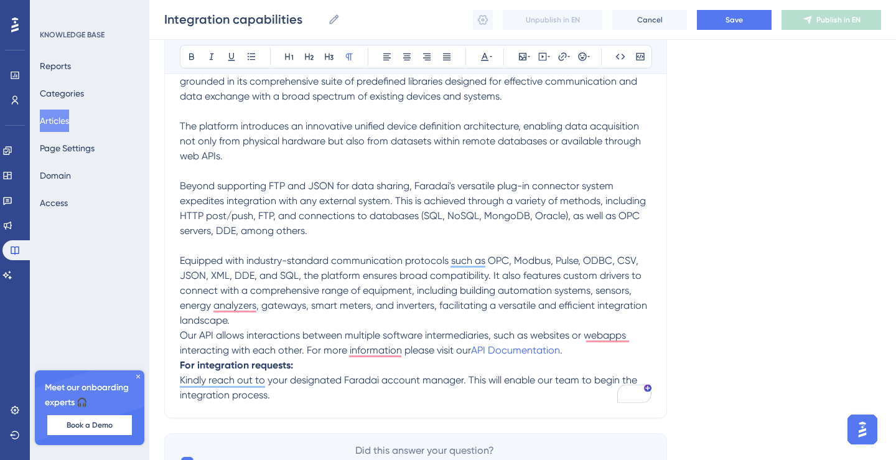
scroll to position [232, 0]
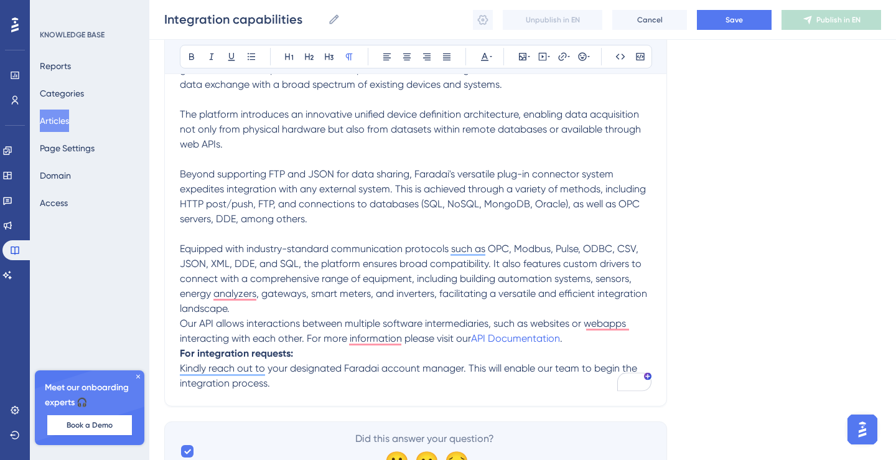
click at [281, 303] on p "Equipped with industry-standard communication protocols such as OPC, Modbus, Pu…" at bounding box center [416, 279] width 472 height 75
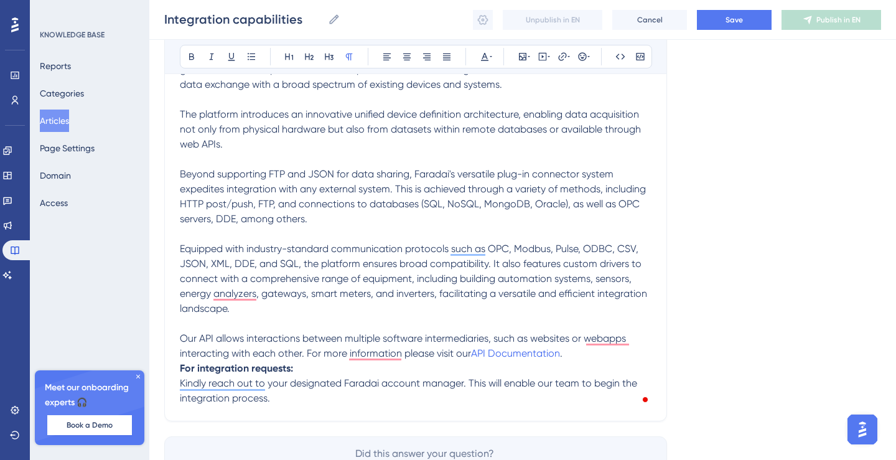
click at [594, 355] on p "Our API allows interactions between multiple software intermediaries, such as w…" at bounding box center [416, 346] width 472 height 30
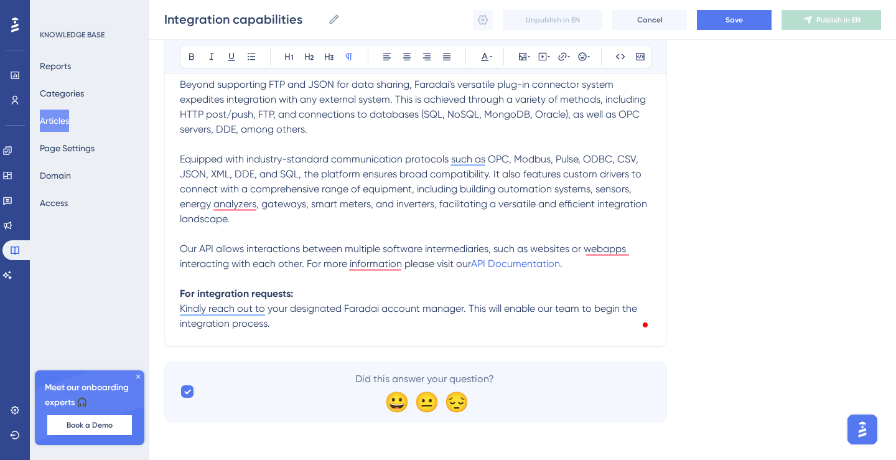
scroll to position [323, 0]
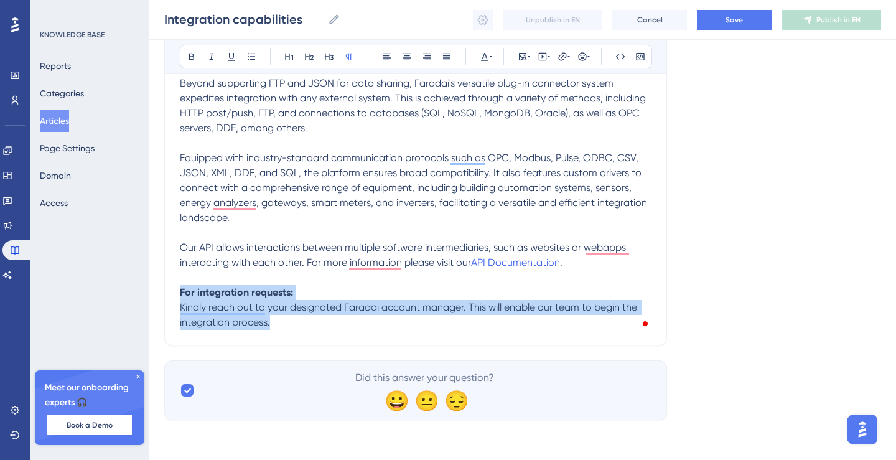
drag, startPoint x: 284, startPoint y: 320, endPoint x: 172, endPoint y: 296, distance: 115.1
click at [172, 296] on div "Performance Users Engagement Widgets Feedback Product Updates Knowledge Base AI…" at bounding box center [448, 68] width 896 height 783
click at [350, 55] on icon at bounding box center [349, 57] width 7 height 7
click at [489, 55] on icon at bounding box center [485, 57] width 10 height 10
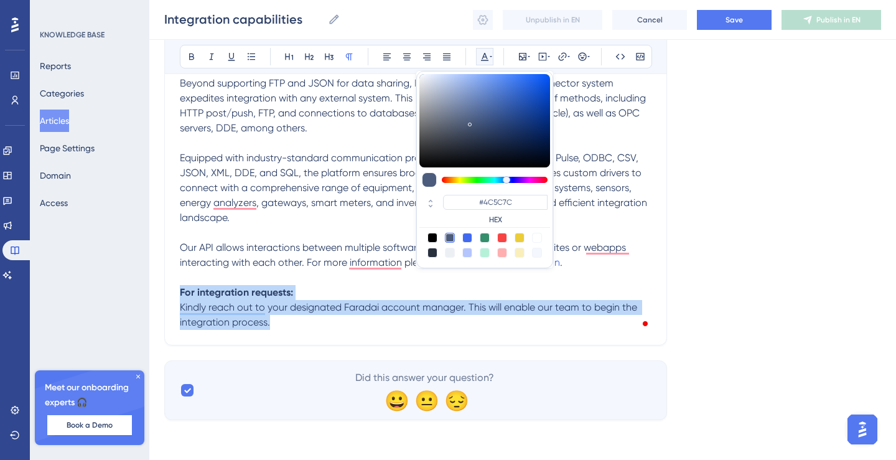
click at [489, 55] on icon at bounding box center [485, 57] width 10 height 10
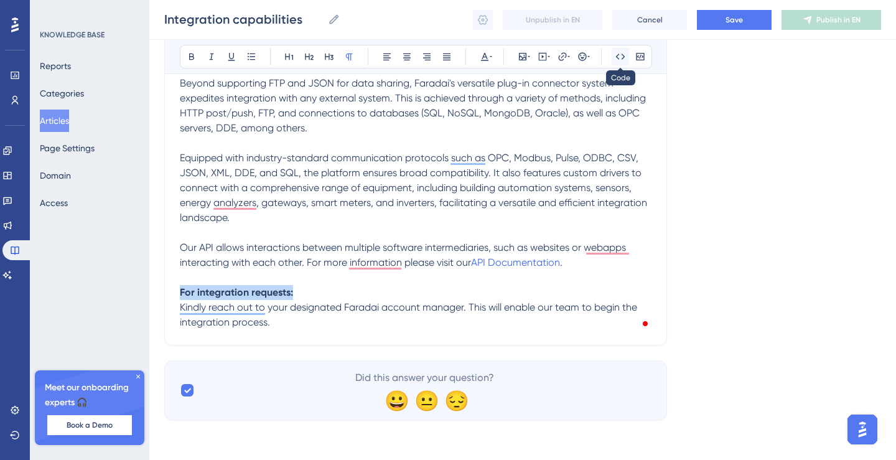
click at [624, 55] on icon at bounding box center [620, 57] width 9 height 6
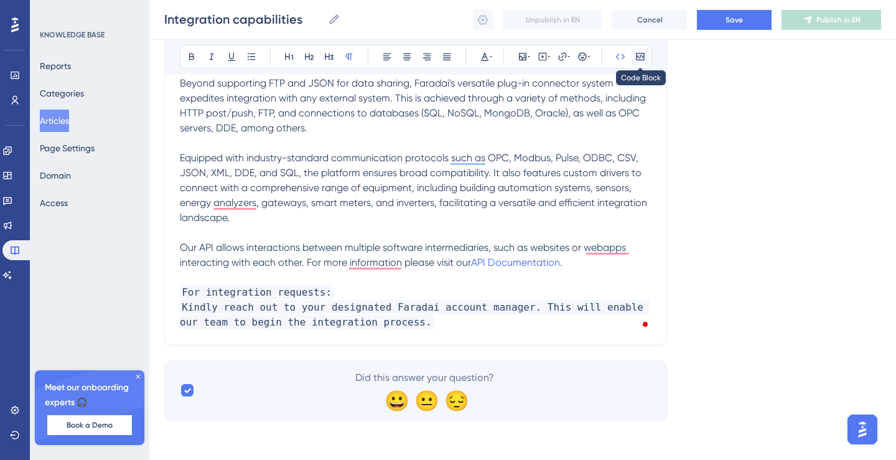
click at [637, 55] on icon at bounding box center [640, 56] width 8 height 7
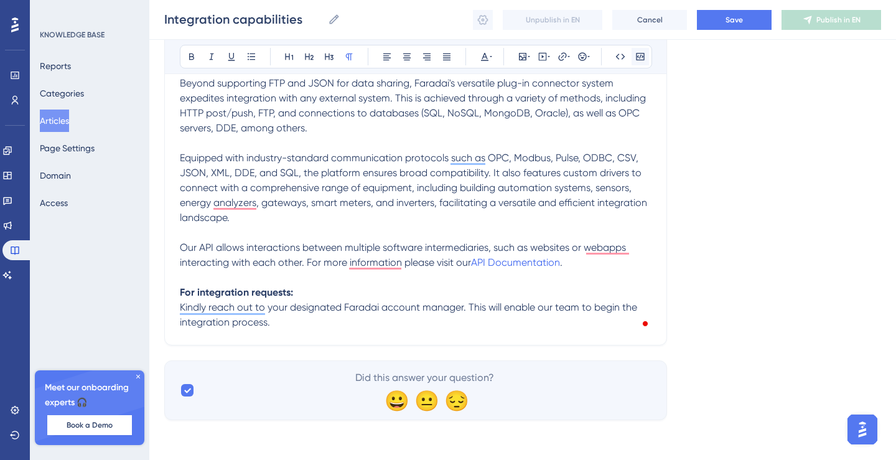
click at [639, 55] on icon at bounding box center [641, 57] width 10 height 10
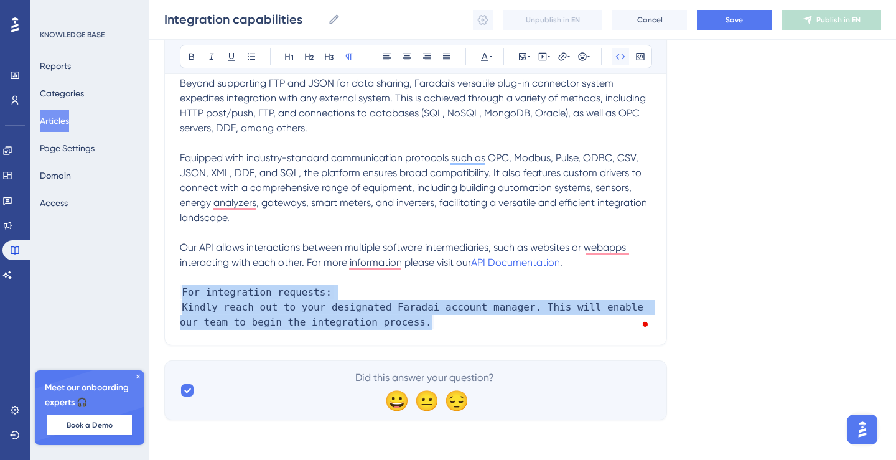
click at [619, 60] on icon at bounding box center [621, 57] width 10 height 10
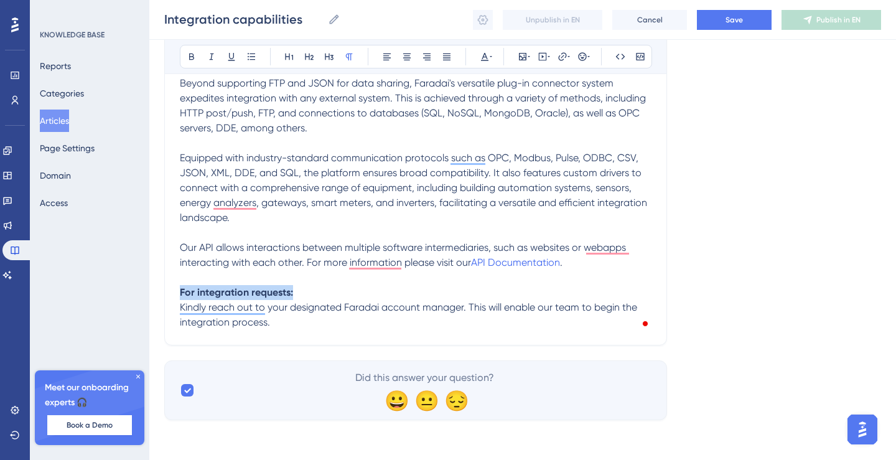
click at [313, 294] on p "For integration requests:" at bounding box center [416, 292] width 472 height 15
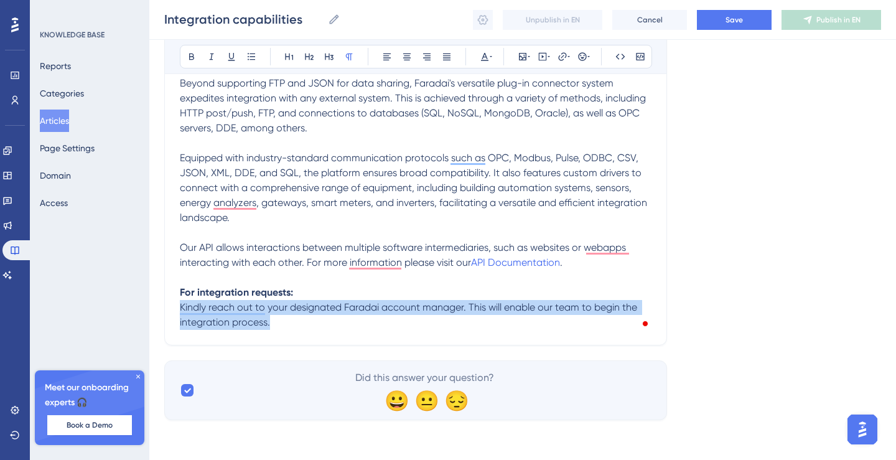
drag, startPoint x: 278, startPoint y: 321, endPoint x: 172, endPoint y: 310, distance: 106.4
click at [172, 310] on div "Performance Users Engagement Widgets Feedback Product Updates Knowledge Base AI…" at bounding box center [448, 68] width 896 height 783
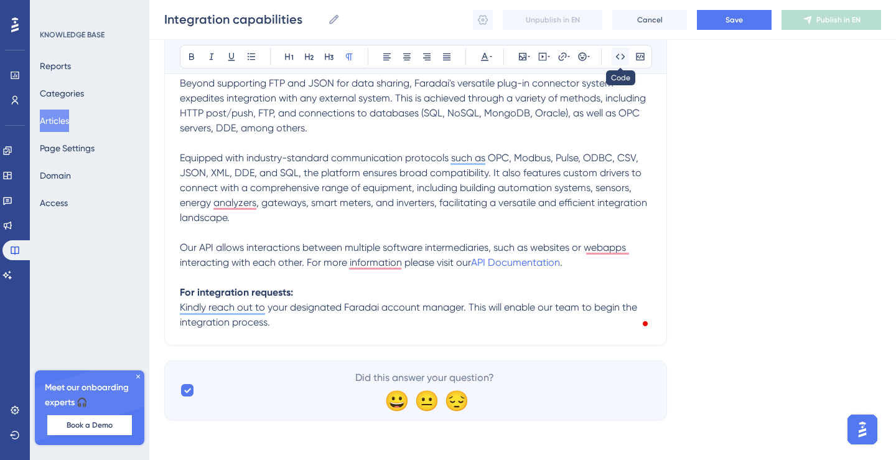
click at [622, 57] on icon at bounding box center [621, 57] width 10 height 10
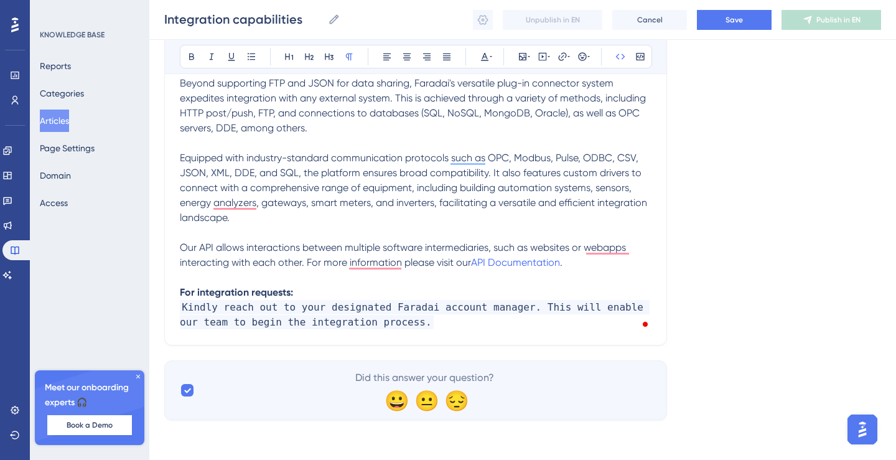
click at [479, 320] on p "Kindly reach out to your designated Faradai account manager. This will enable o…" at bounding box center [416, 315] width 472 height 30
click at [478, 329] on p "Kindly reach out to your designated Faradai account manager. This will enable o…" at bounding box center [416, 315] width 472 height 30
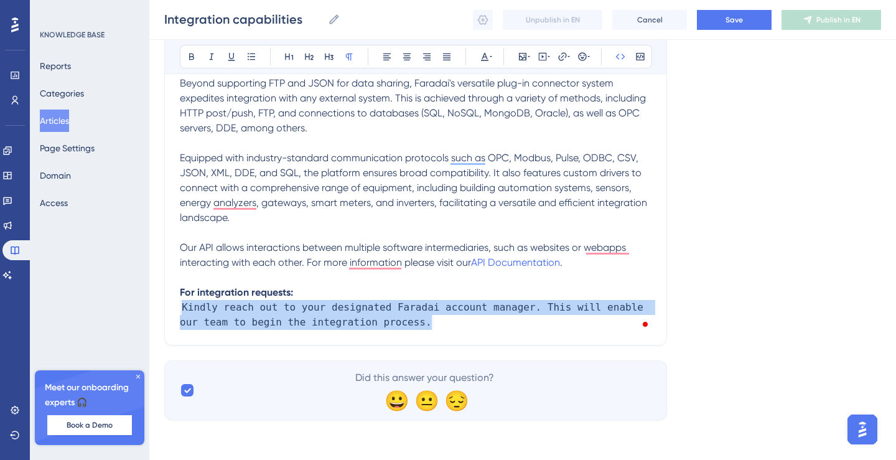
drag, startPoint x: 473, startPoint y: 327, endPoint x: 182, endPoint y: 311, distance: 291.2
click at [182, 311] on p "Kindly reach out to your designated Faradai account manager. This will enable o…" at bounding box center [416, 315] width 472 height 30
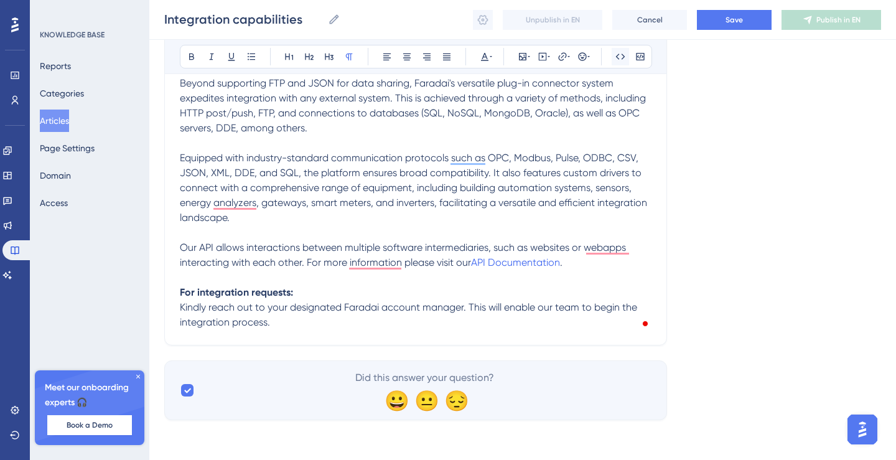
click at [622, 59] on icon at bounding box center [621, 57] width 10 height 10
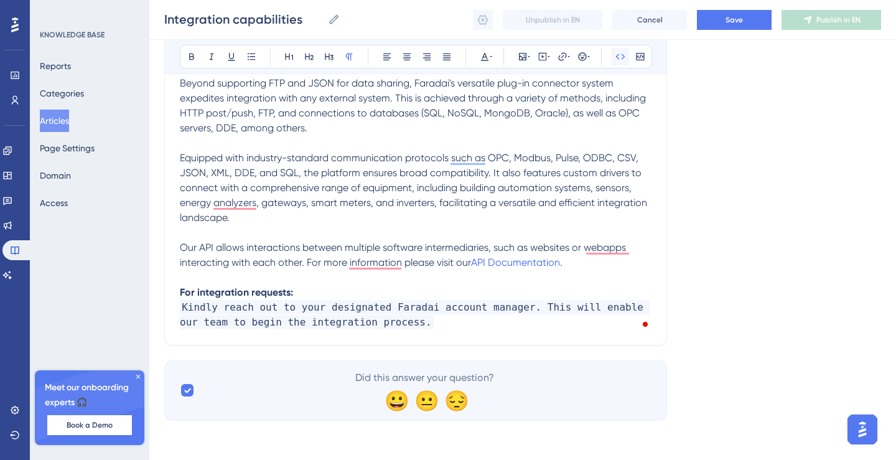
click at [617, 57] on icon at bounding box center [620, 57] width 9 height 6
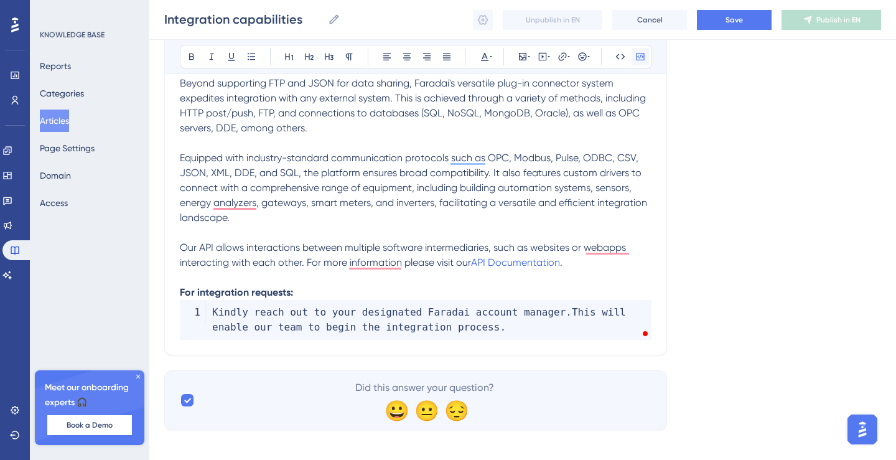
click at [642, 57] on icon at bounding box center [641, 57] width 10 height 10
click at [202, 314] on code "Kindly reach out to your designated Faradai account manager . This will enable …" at bounding box center [416, 320] width 472 height 40
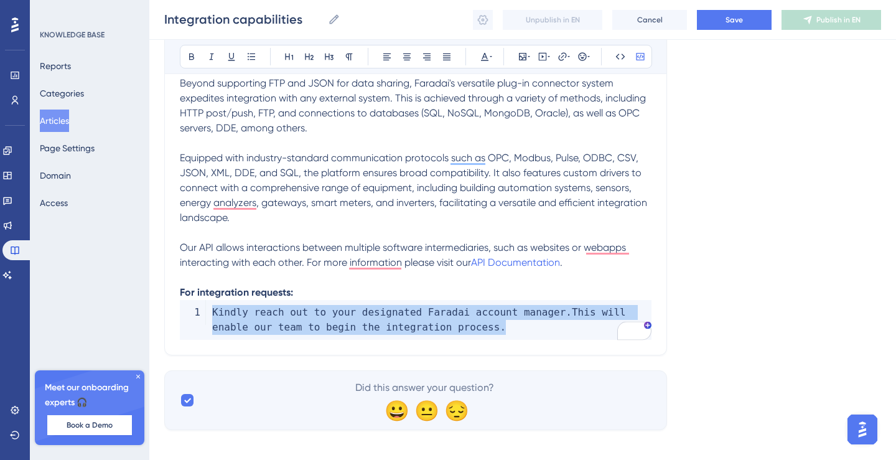
click at [202, 314] on code "Kindly reach out to your designated Faradai account manager . This will enable …" at bounding box center [416, 320] width 472 height 40
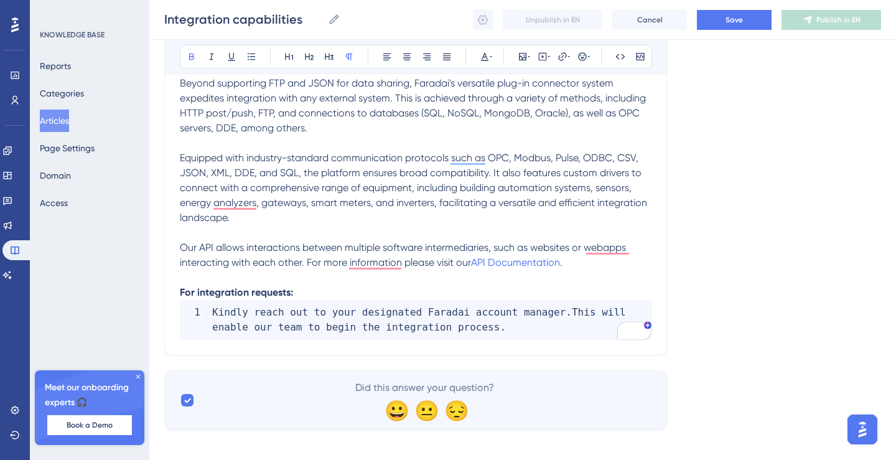
click at [438, 292] on p "For integration requests:" at bounding box center [416, 292] width 472 height 15
click at [641, 58] on icon at bounding box center [641, 57] width 10 height 10
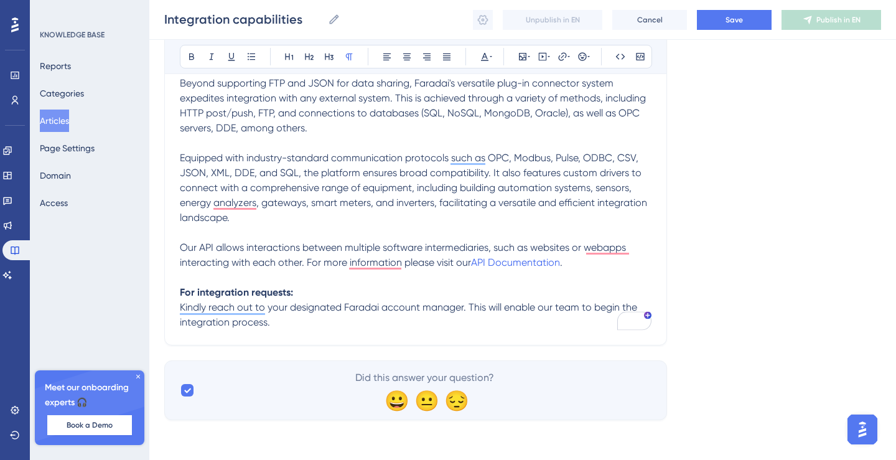
click at [370, 322] on p "Kindly reach out to your designated Faradai account manager. This will enable o…" at bounding box center [416, 315] width 472 height 30
click at [327, 331] on div "Integration capabilities Bold Italic Underline Bullet Point Heading 1 Heading 2…" at bounding box center [415, 80] width 503 height 529
click at [325, 321] on p "Kindly reach out to your designated Faradai account manager. This will enable o…" at bounding box center [416, 315] width 472 height 30
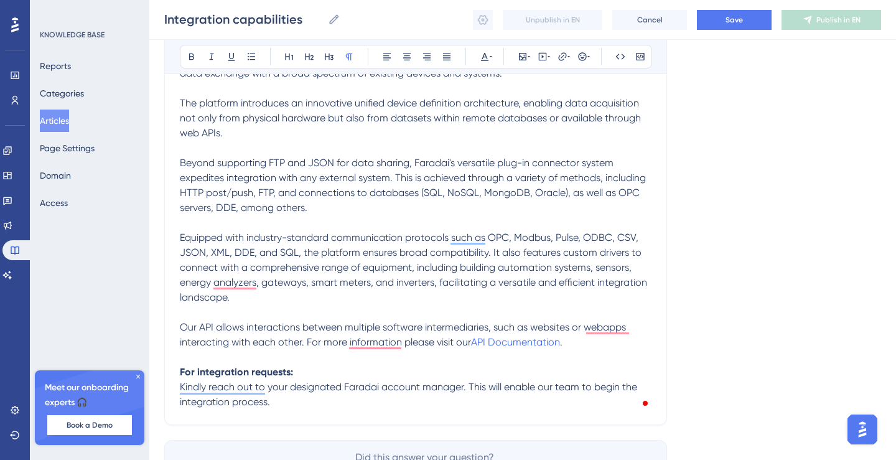
scroll to position [271, 0]
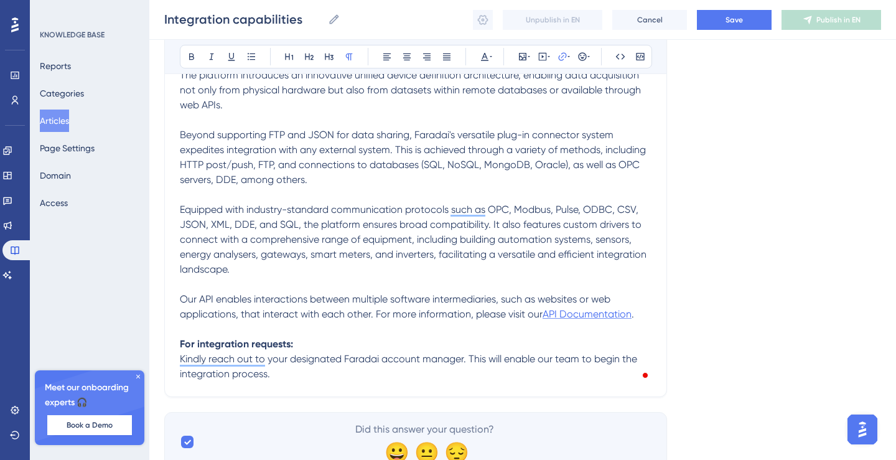
click at [580, 316] on span "API Documentation" at bounding box center [587, 314] width 89 height 12
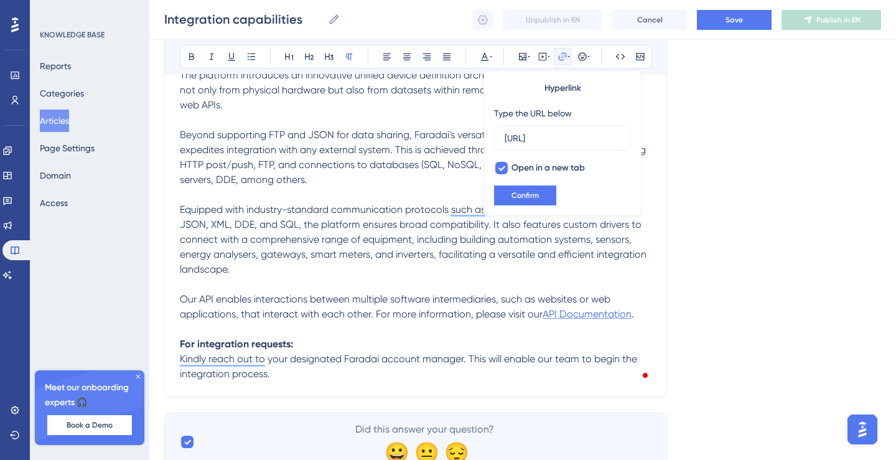
scroll to position [0, 171]
click at [455, 332] on p "To enrich screen reader interactions, please activate Accessibility in Grammarl…" at bounding box center [416, 329] width 472 height 15
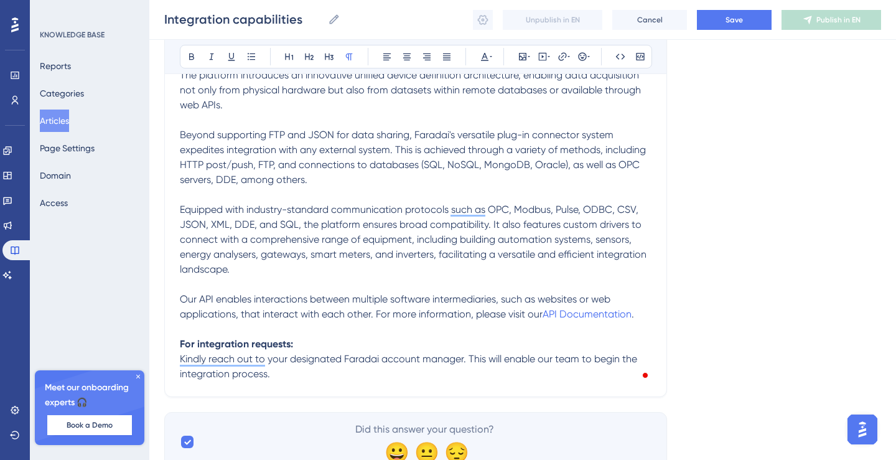
click at [326, 329] on p "To enrich screen reader interactions, please activate Accessibility in Grammarl…" at bounding box center [416, 329] width 472 height 15
click at [299, 327] on p "Please contact" at bounding box center [416, 329] width 472 height 15
drag, startPoint x: 263, startPoint y: 331, endPoint x: 160, endPoint y: 330, distance: 102.7
click at [160, 330] on div "Performance Users Engagement Widgets Feedback Product Updates Knowledge Base AI…" at bounding box center [522, 110] width 747 height 763
click at [311, 371] on p "Please get in touch with your designated [PERSON_NAME] account manager. This wi…" at bounding box center [416, 367] width 472 height 30
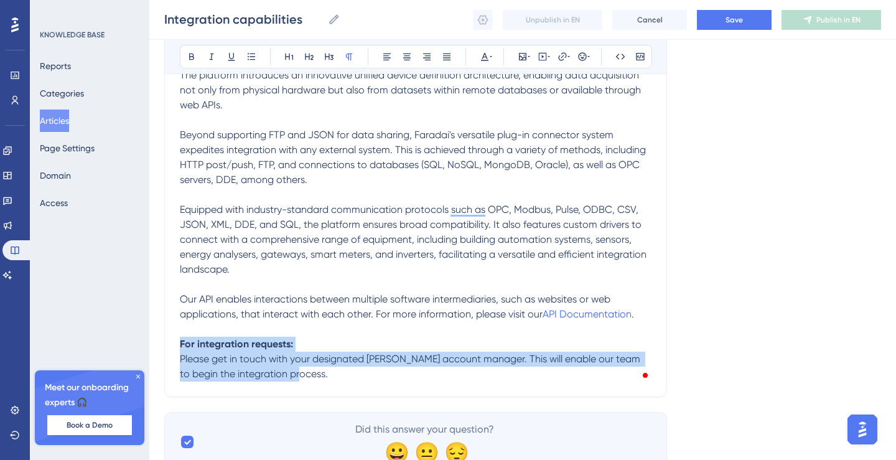
drag, startPoint x: 329, startPoint y: 369, endPoint x: 177, endPoint y: 349, distance: 153.2
click at [177, 349] on div "Integration capabilities Bold Italic Underline Bullet Point Heading 1 Heading 2…" at bounding box center [415, 132] width 503 height 529
click at [312, 379] on p "Please get in touch with your designated [PERSON_NAME] account manager. This wi…" at bounding box center [416, 367] width 472 height 30
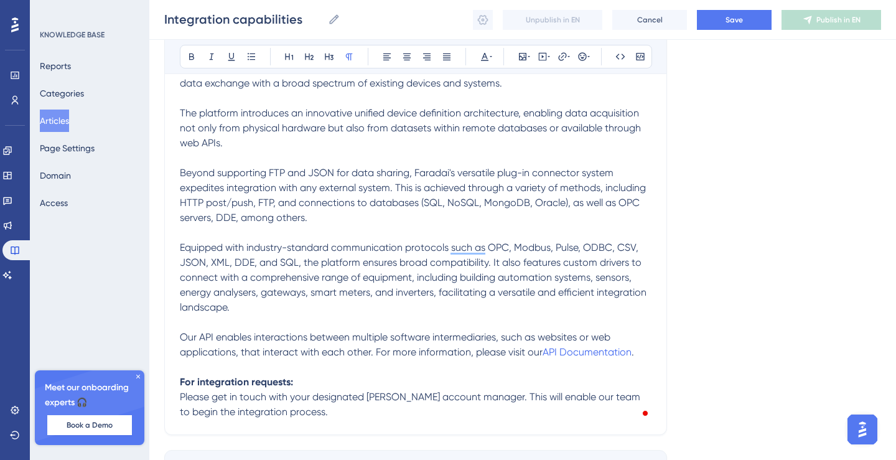
scroll to position [298, 0]
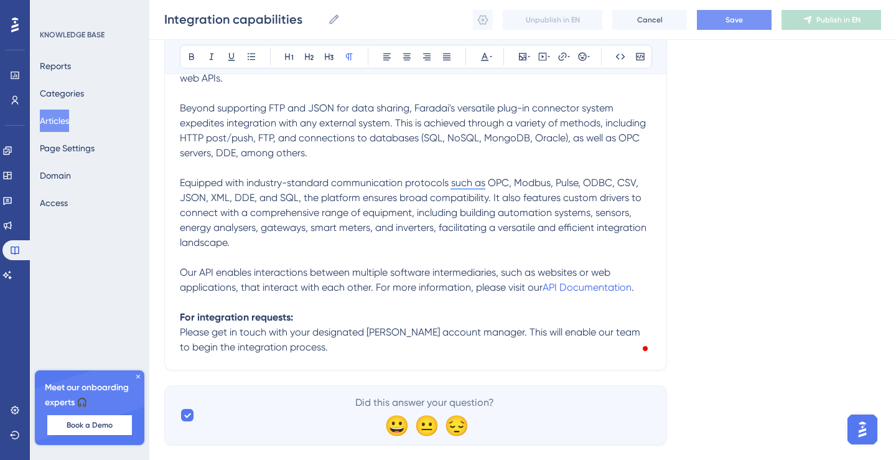
click at [738, 23] on span "Save" at bounding box center [734, 20] width 17 height 10
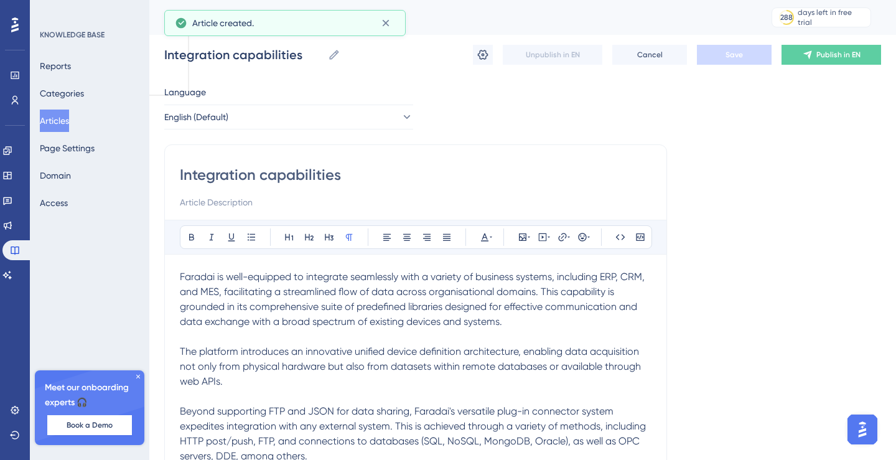
click at [60, 122] on button "Articles" at bounding box center [54, 121] width 29 height 22
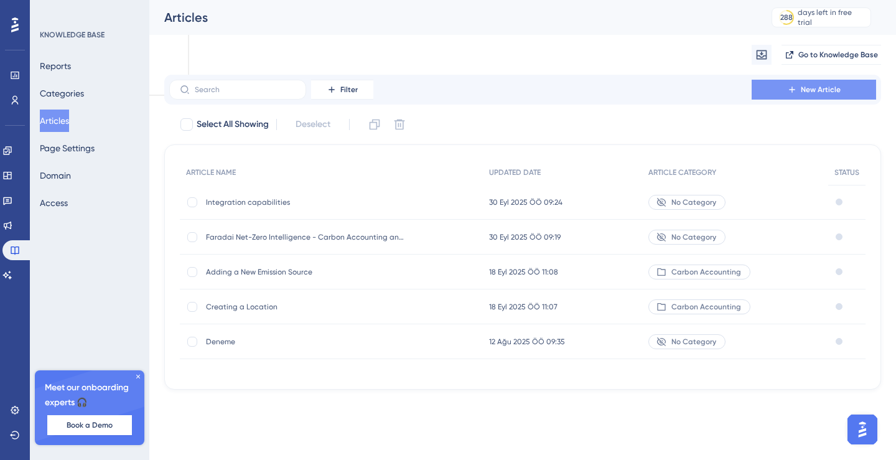
click at [829, 98] on button "New Article" at bounding box center [814, 90] width 124 height 20
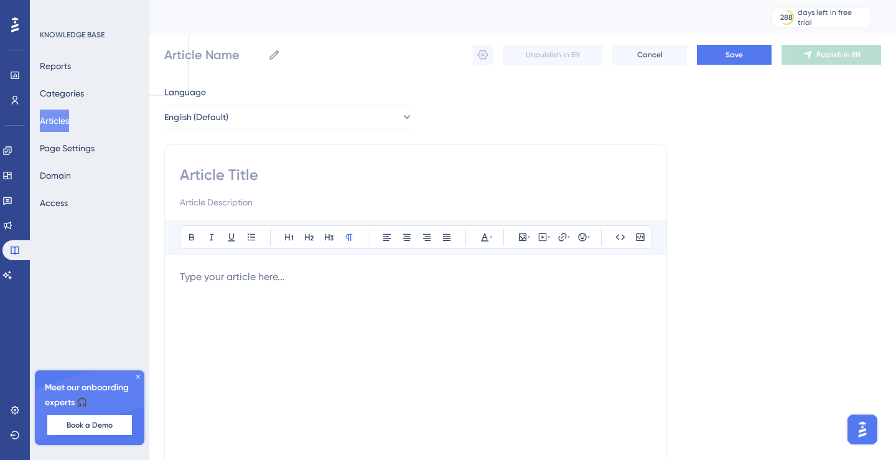
click at [270, 176] on input at bounding box center [416, 175] width 472 height 20
paste input "API Documentation"
type input "API Documentation"
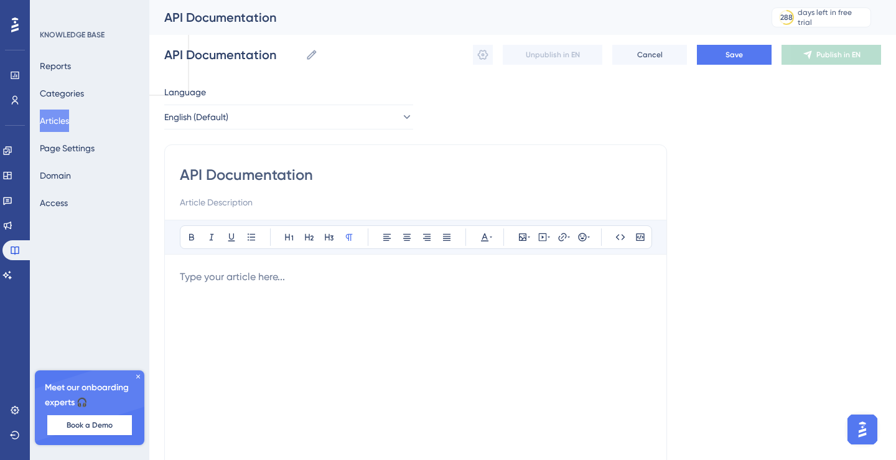
type input "API Documentation"
